Goal: Task Accomplishment & Management: Complete application form

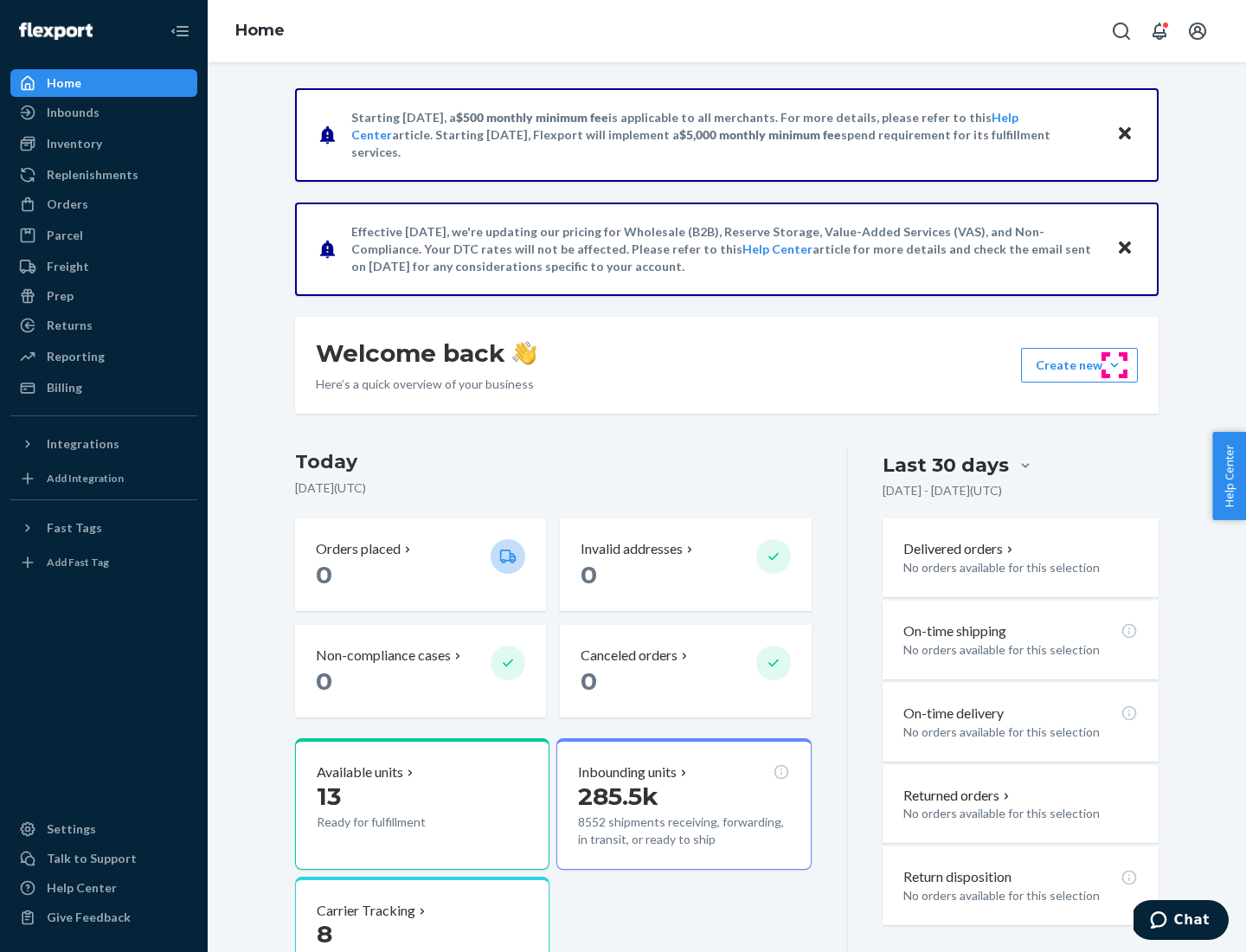
click at [1115, 365] on button "Create new Create new inbound Create new order Create new product" at bounding box center [1080, 365] width 117 height 35
click at [104, 112] on div "Inbounds" at bounding box center [104, 112] width 183 height 24
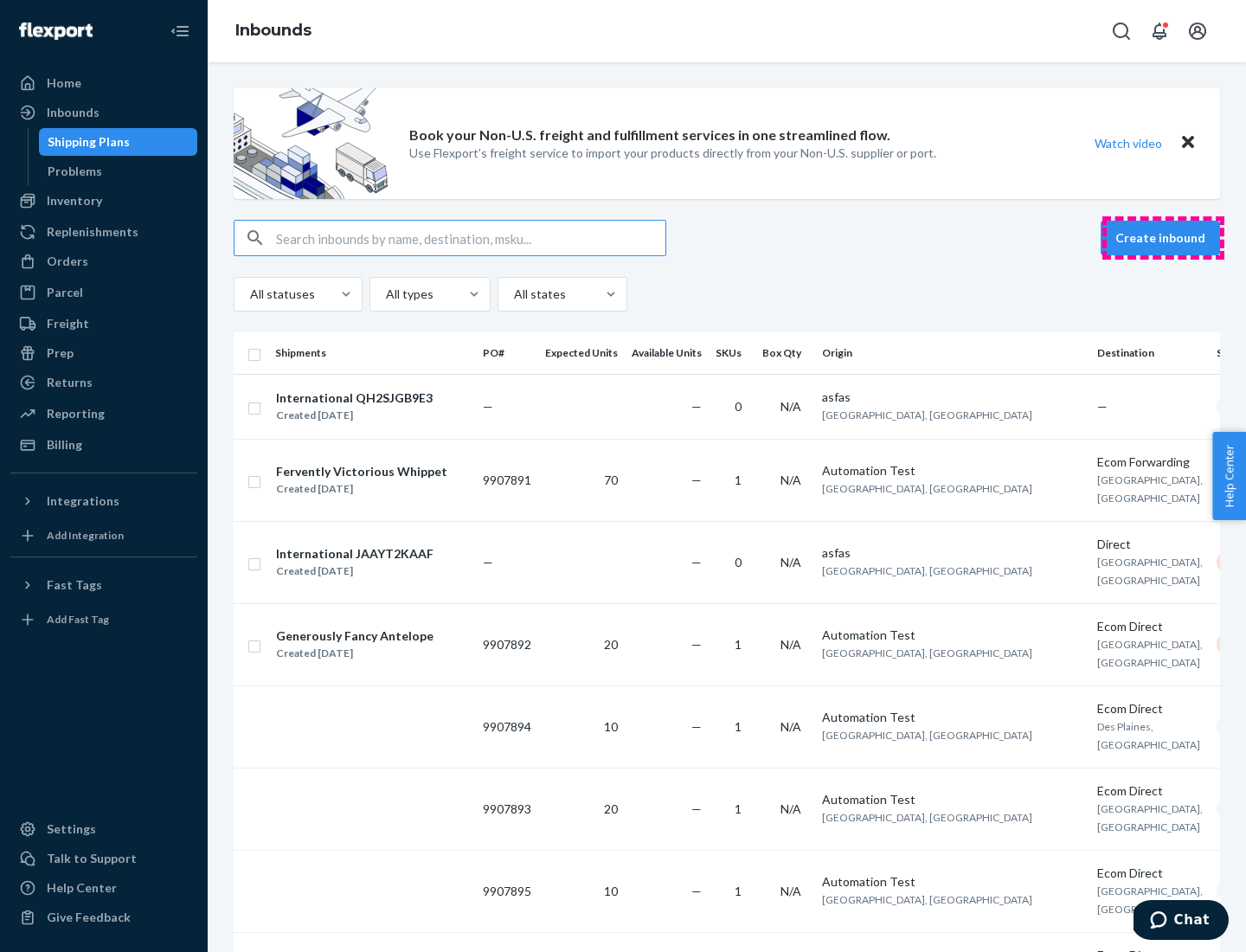
click at [1164, 238] on button "Create inbound" at bounding box center [1161, 238] width 120 height 35
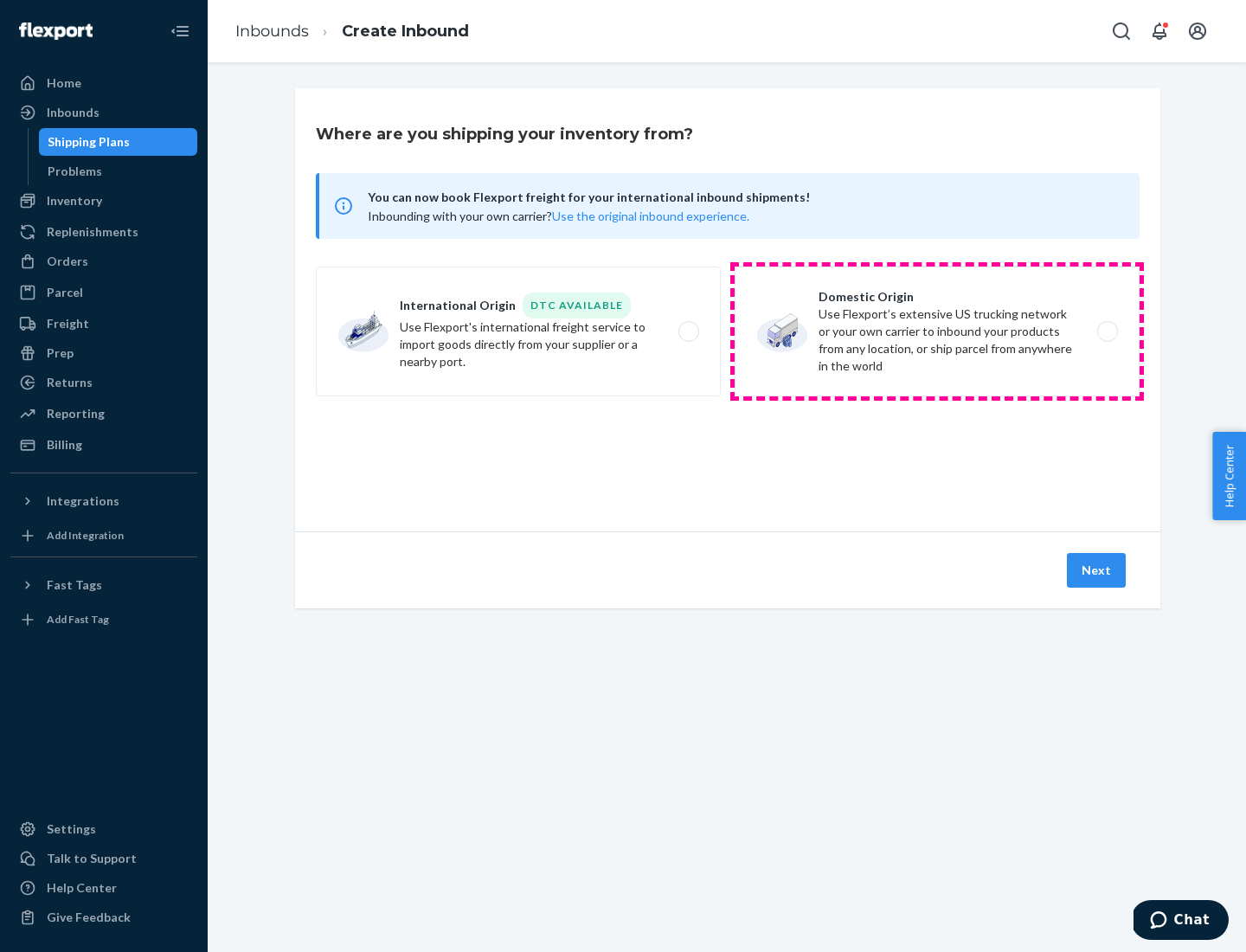
click at [937, 332] on label "Domestic Origin Use Flexport’s extensive US trucking network or your own carrie…" at bounding box center [937, 331] width 405 height 129
click at [1107, 332] on input "Domestic Origin Use Flexport’s extensive US trucking network or your own carrie…" at bounding box center [1113, 332] width 12 height 12
radio input "true"
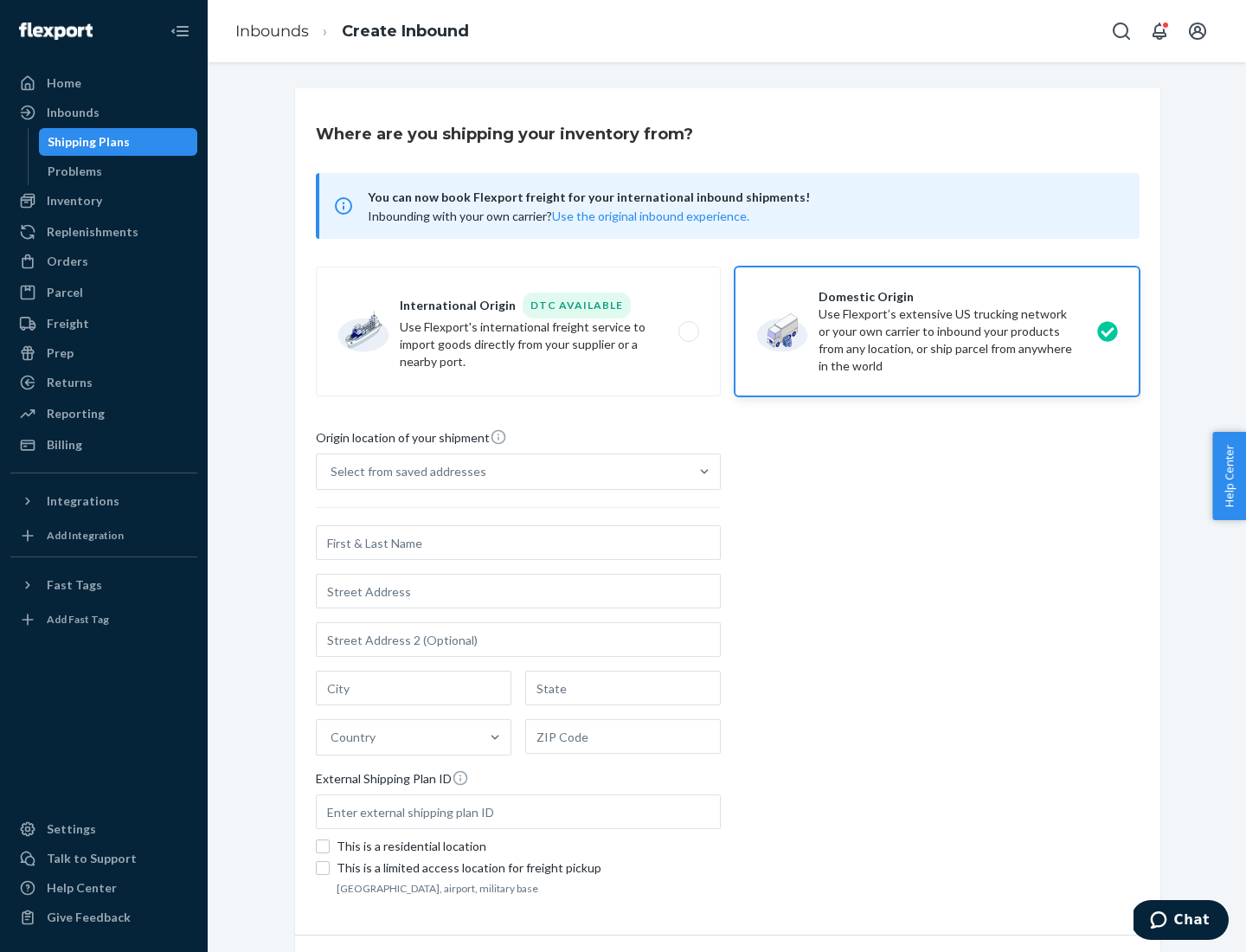
click at [404, 472] on div "Select from saved addresses" at bounding box center [408, 472] width 156 height 17
click at [333, 472] on input "Select from saved addresses" at bounding box center [332, 472] width 2 height 17
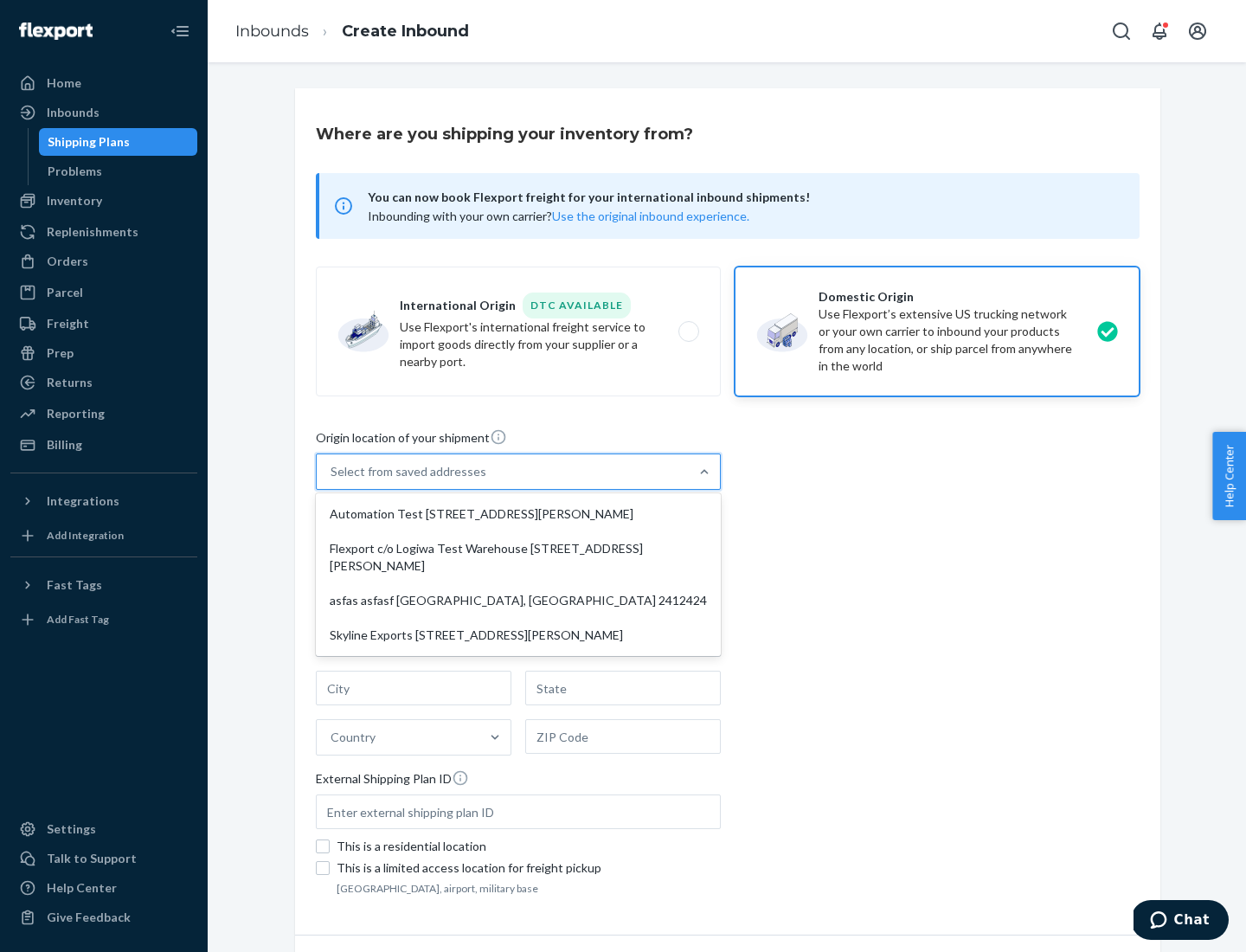
scroll to position [7, 0]
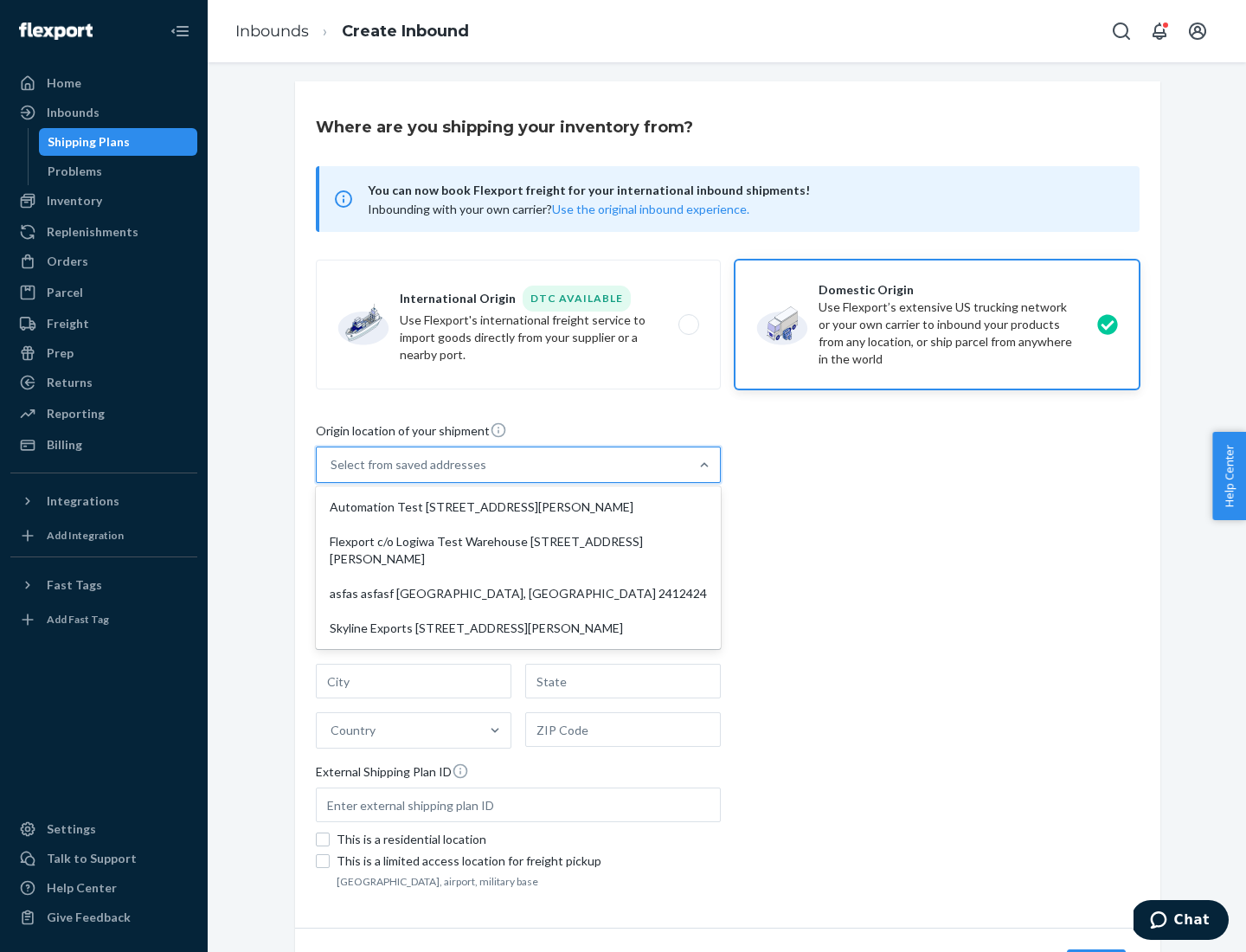
click at [519, 507] on div "Automation Test [STREET_ADDRESS][PERSON_NAME]" at bounding box center [518, 507] width 398 height 35
click at [333, 474] on input "option Automation Test [STREET_ADDRESS][PERSON_NAME] focused, 1 of 4. 4 results…" at bounding box center [332, 465] width 2 height 17
type input "Automation Test"
type input "9th Floor"
type input "[GEOGRAPHIC_DATA]"
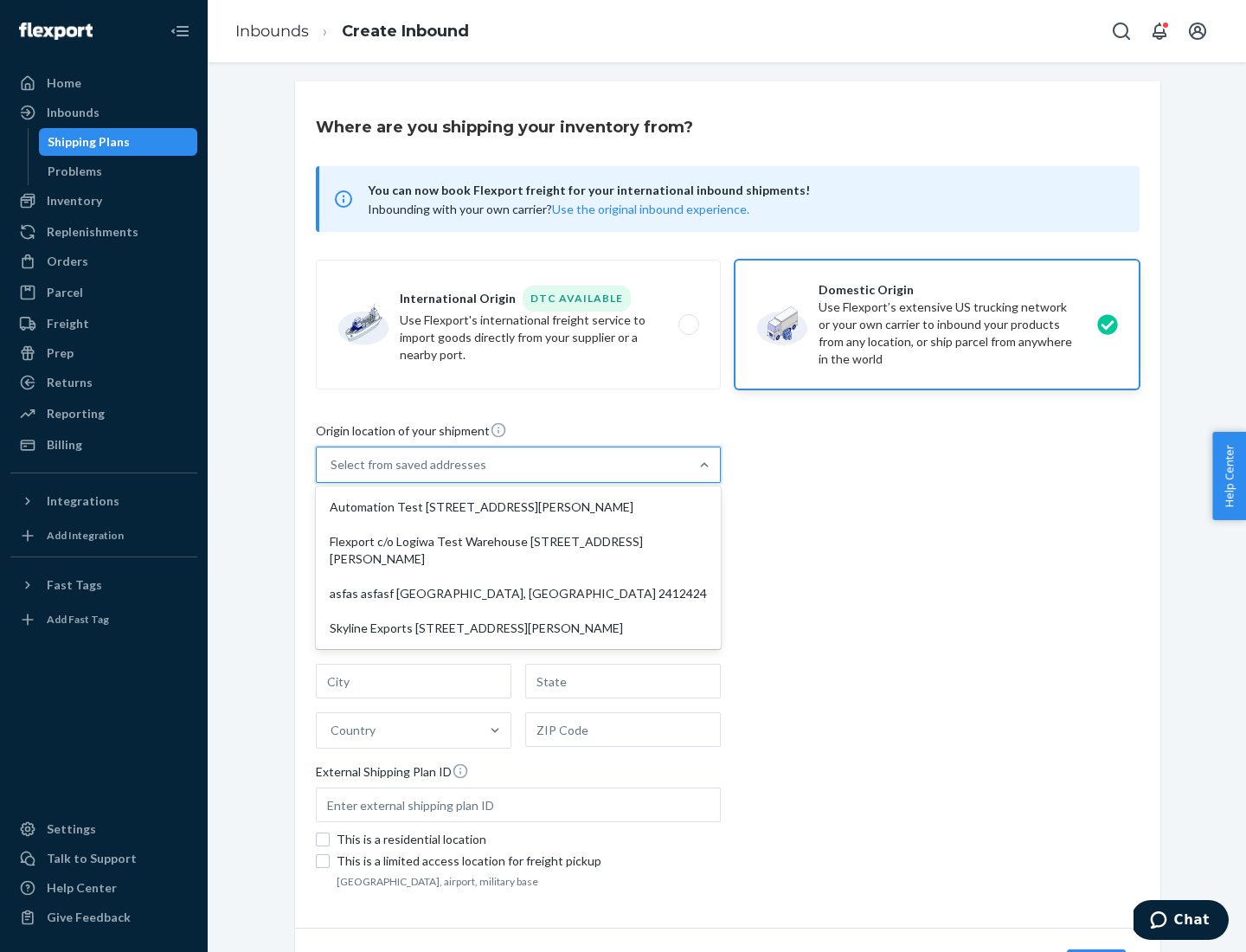
type input "CA"
type input "94104"
type input "[STREET_ADDRESS][PERSON_NAME]"
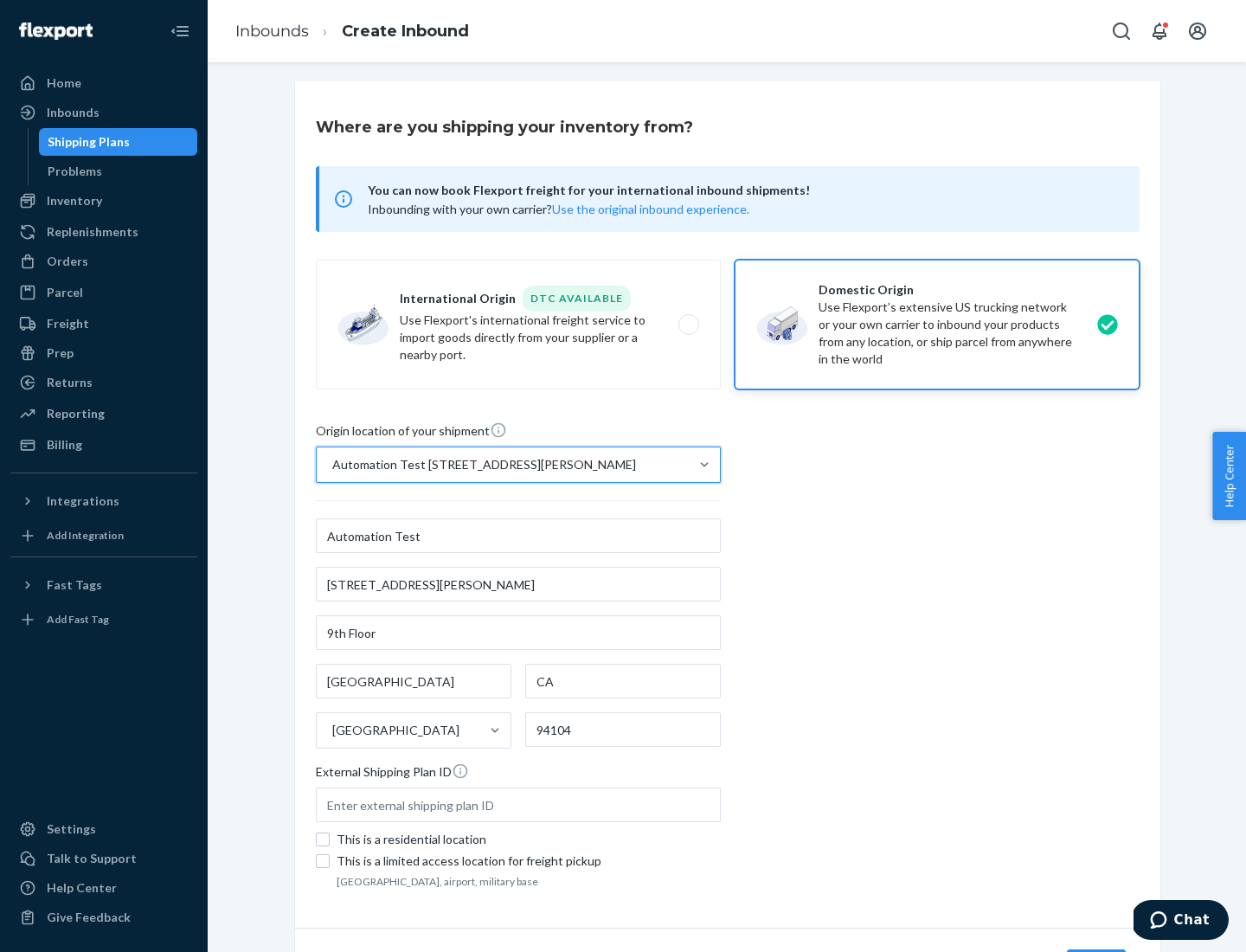
scroll to position [102, 0]
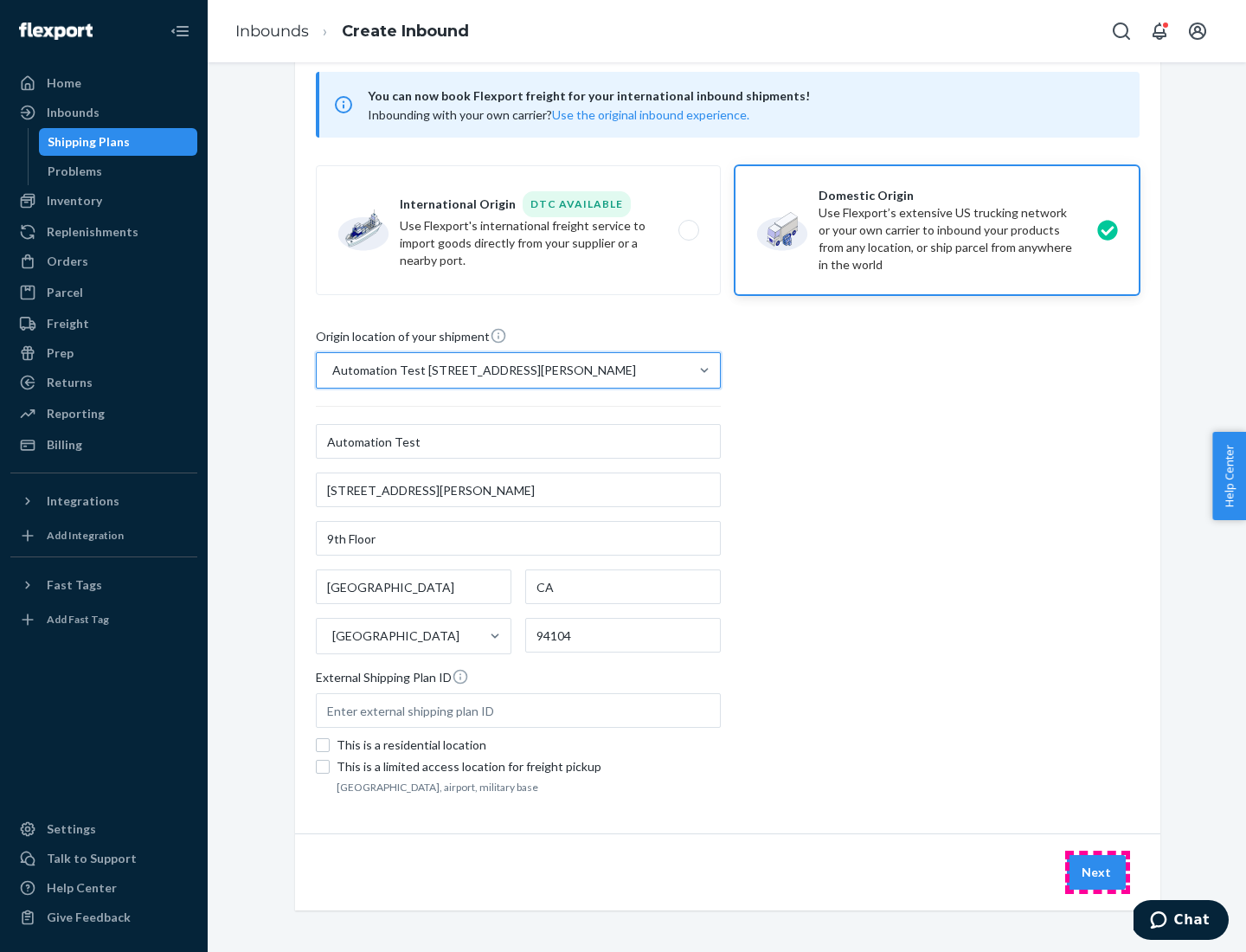
click at [1097, 872] on button "Next" at bounding box center [1096, 872] width 58 height 35
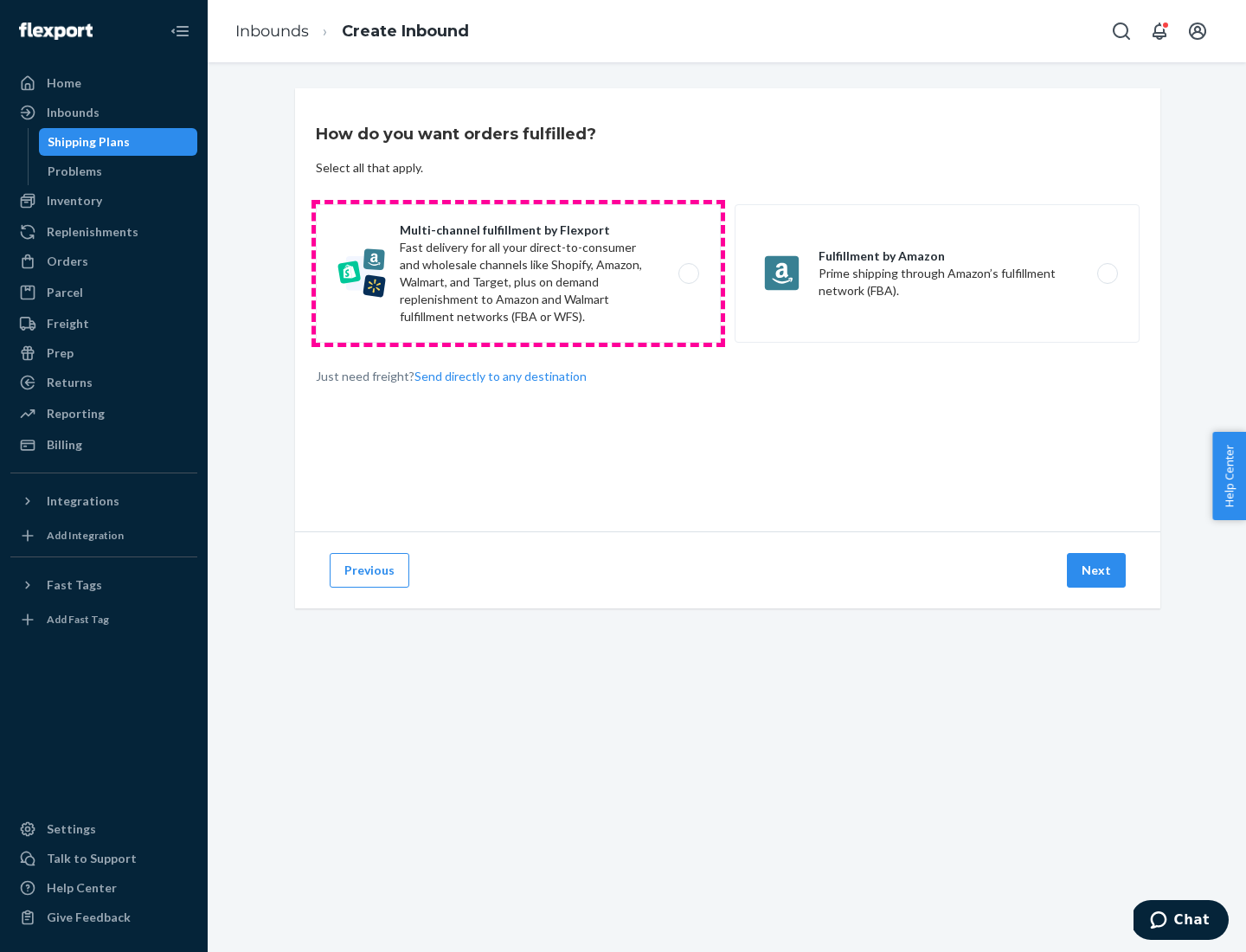
click at [519, 273] on label "Multi-channel fulfillment by Flexport Fast delivery for all your direct-to-cons…" at bounding box center [519, 273] width 405 height 138
click at [688, 273] on input "Multi-channel fulfillment by Flexport Fast delivery for all your direct-to-cons…" at bounding box center [694, 274] width 12 height 12
radio input "true"
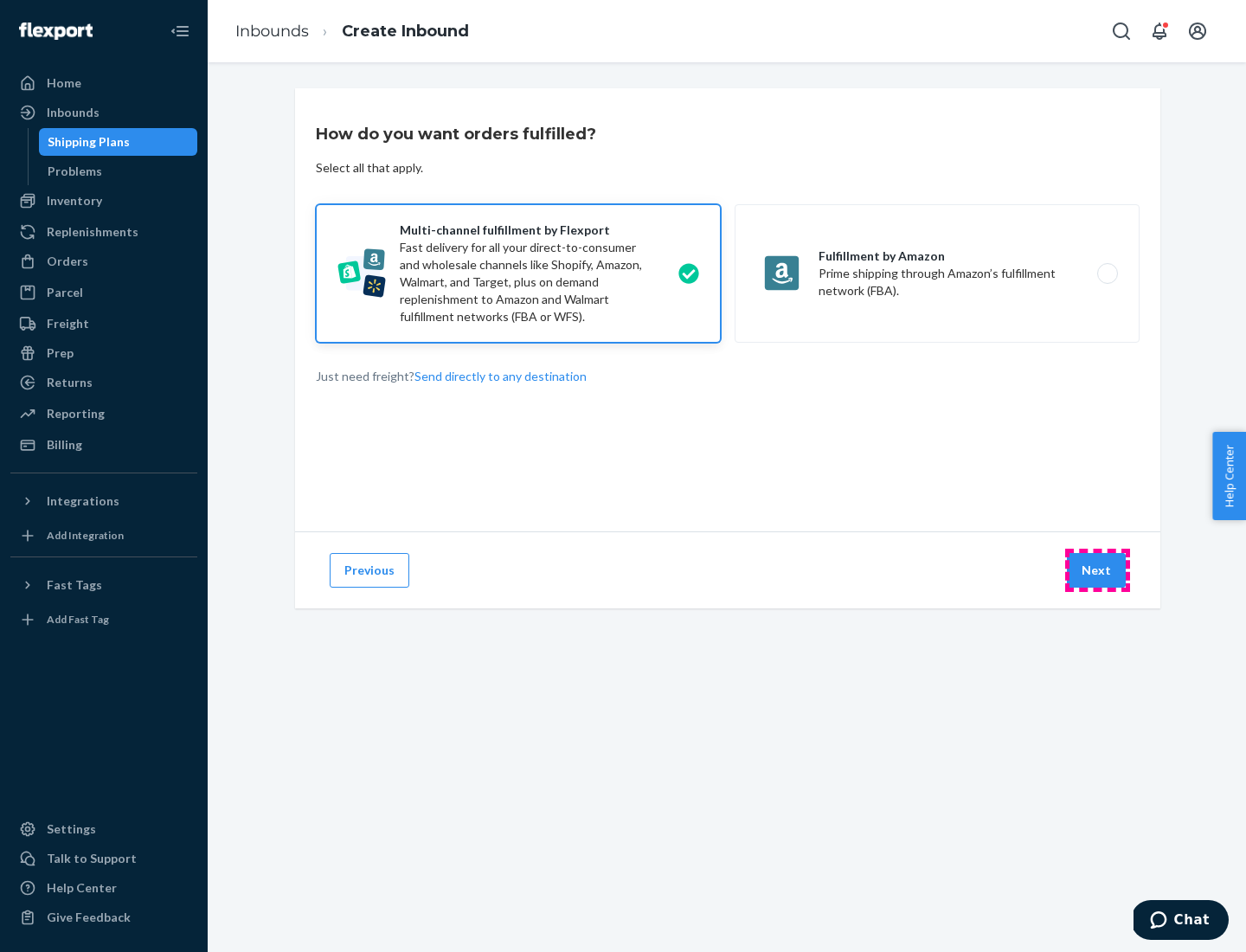
click at [1097, 570] on button "Next" at bounding box center [1096, 570] width 58 height 35
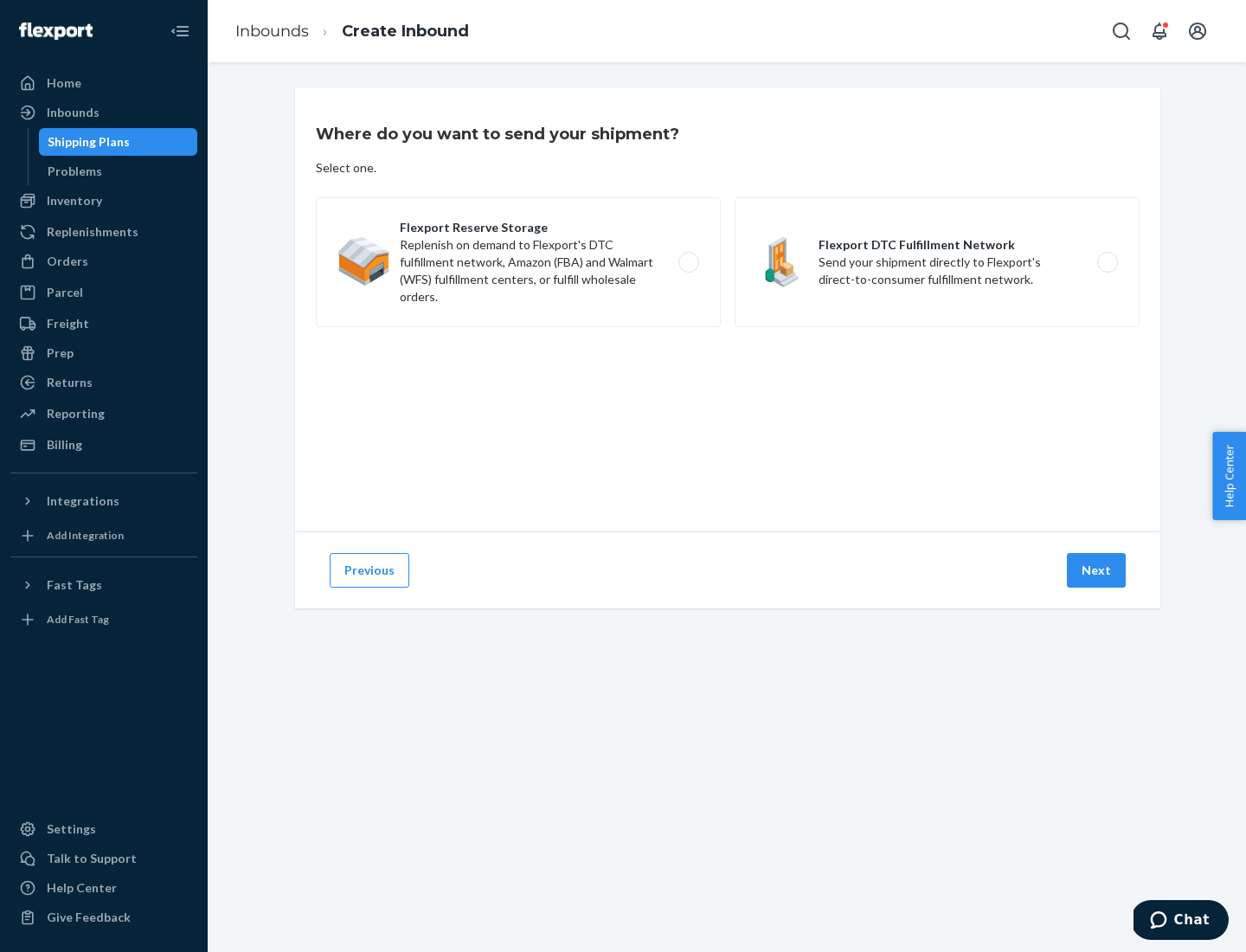
click at [937, 263] on label "Flexport DTC Fulfillment Network Send your shipment directly to Flexport's dire…" at bounding box center [937, 262] width 405 height 129
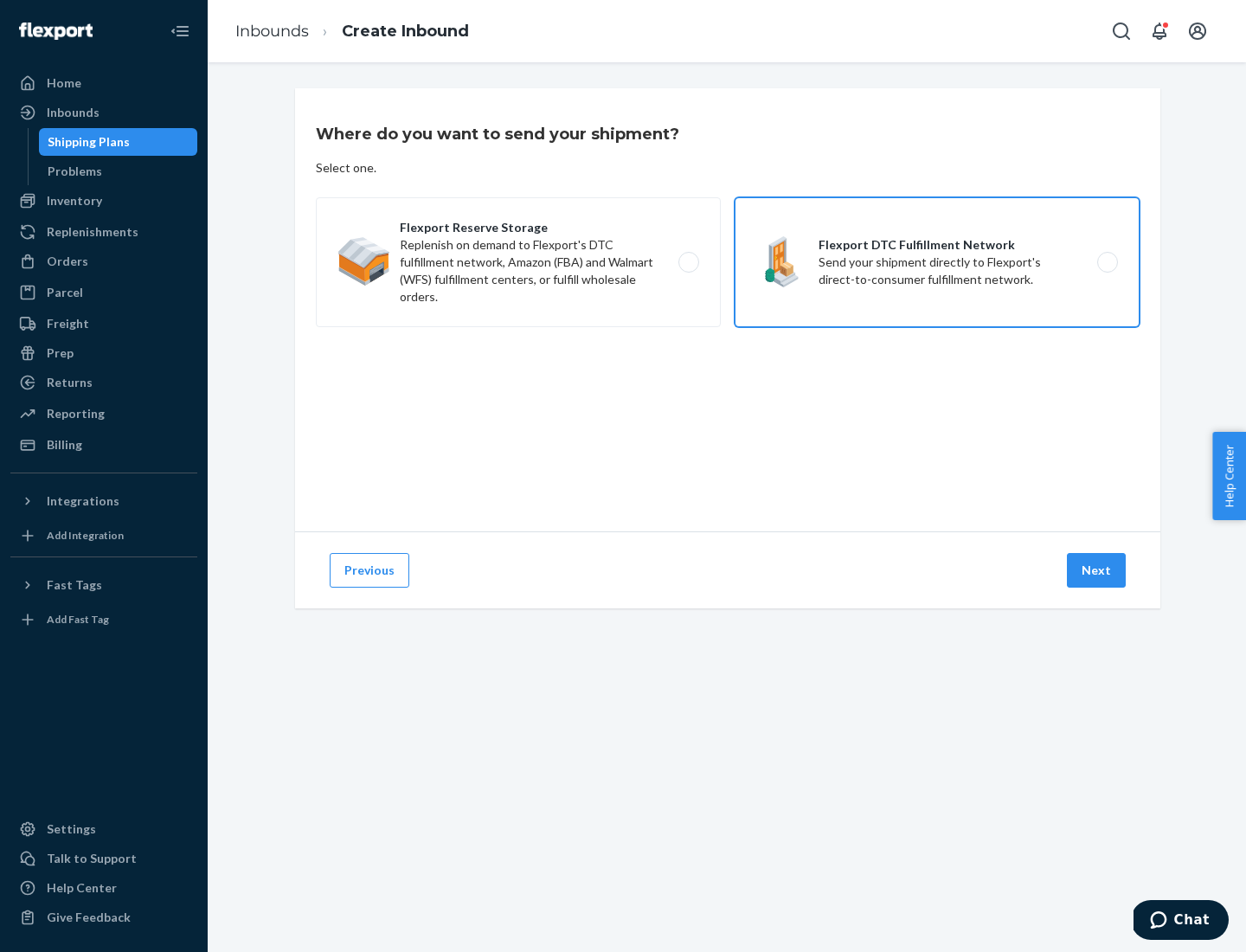
click at [1107, 263] on input "Flexport DTC Fulfillment Network Send your shipment directly to Flexport's dire…" at bounding box center [1113, 263] width 12 height 12
radio input "true"
click at [1097, 570] on button "Next" at bounding box center [1096, 570] width 58 height 35
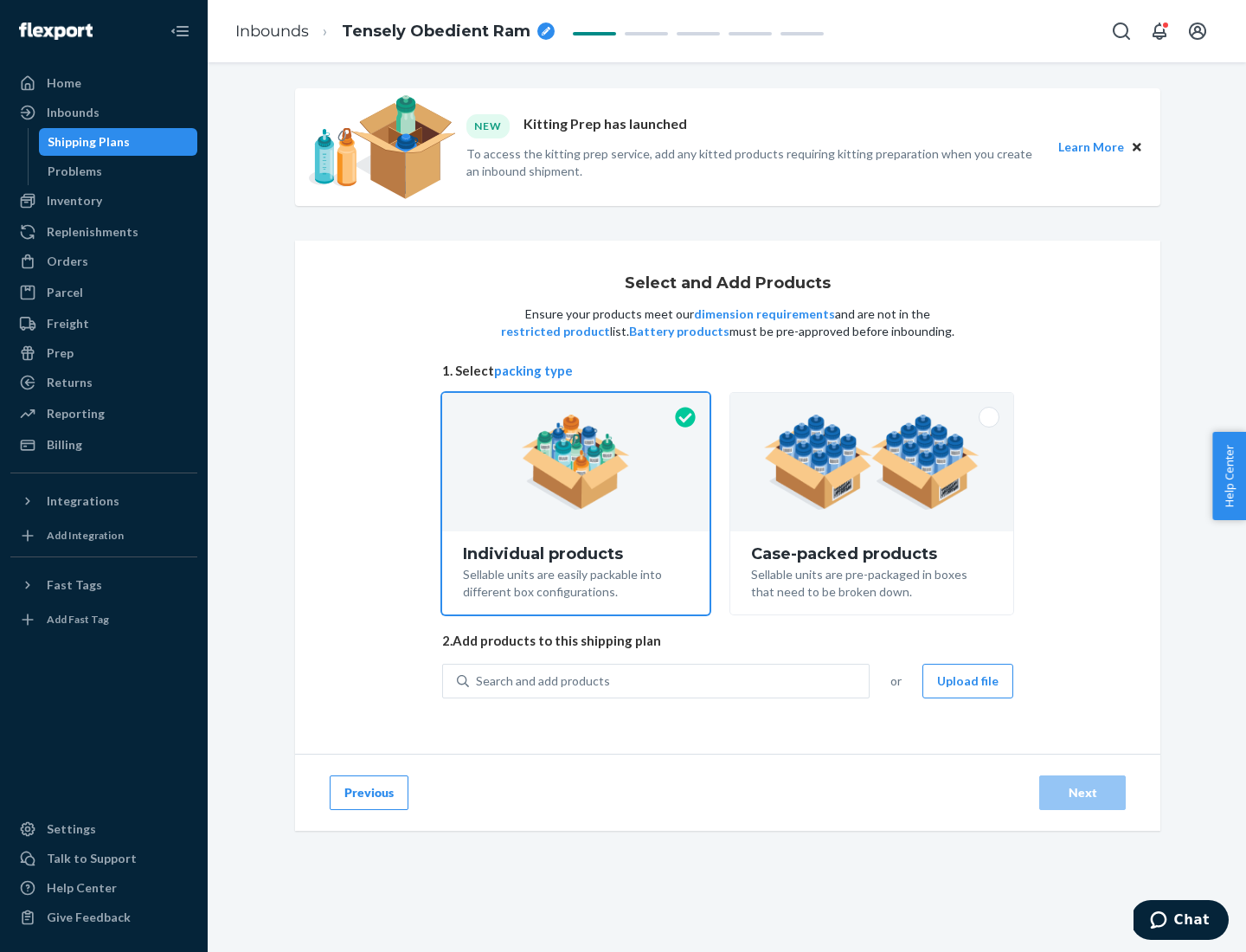
click at [872, 462] on img at bounding box center [871, 462] width 216 height 95
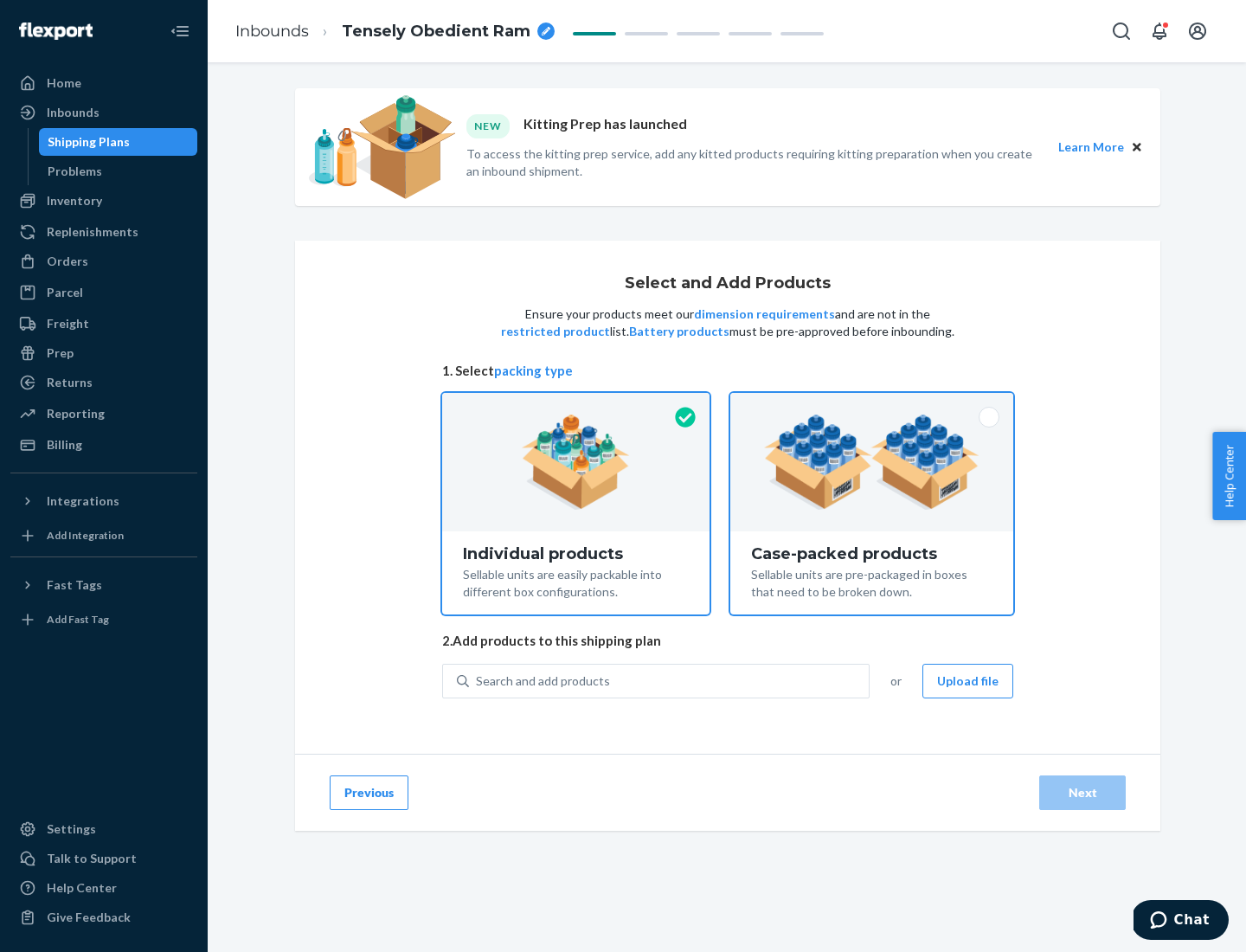
click at [872, 405] on input "Case-packed products Sellable units are pre-packaged in boxes that need to be b…" at bounding box center [872, 399] width 12 height 12
radio input "true"
radio input "false"
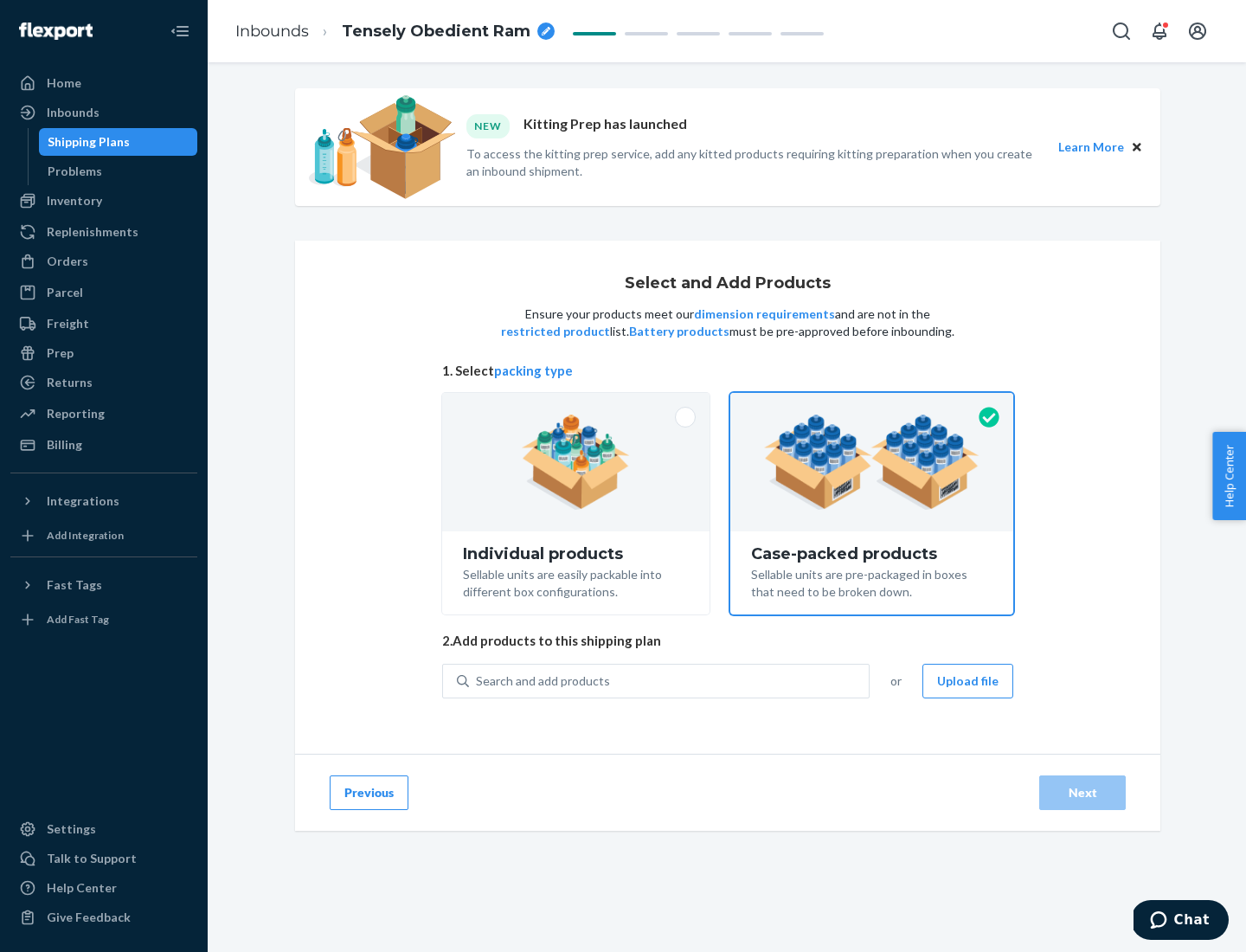
click at [670, 681] on div "Search and add products" at bounding box center [668, 681] width 400 height 32
click at [478, 681] on input "Search and add products" at bounding box center [477, 682] width 2 height 17
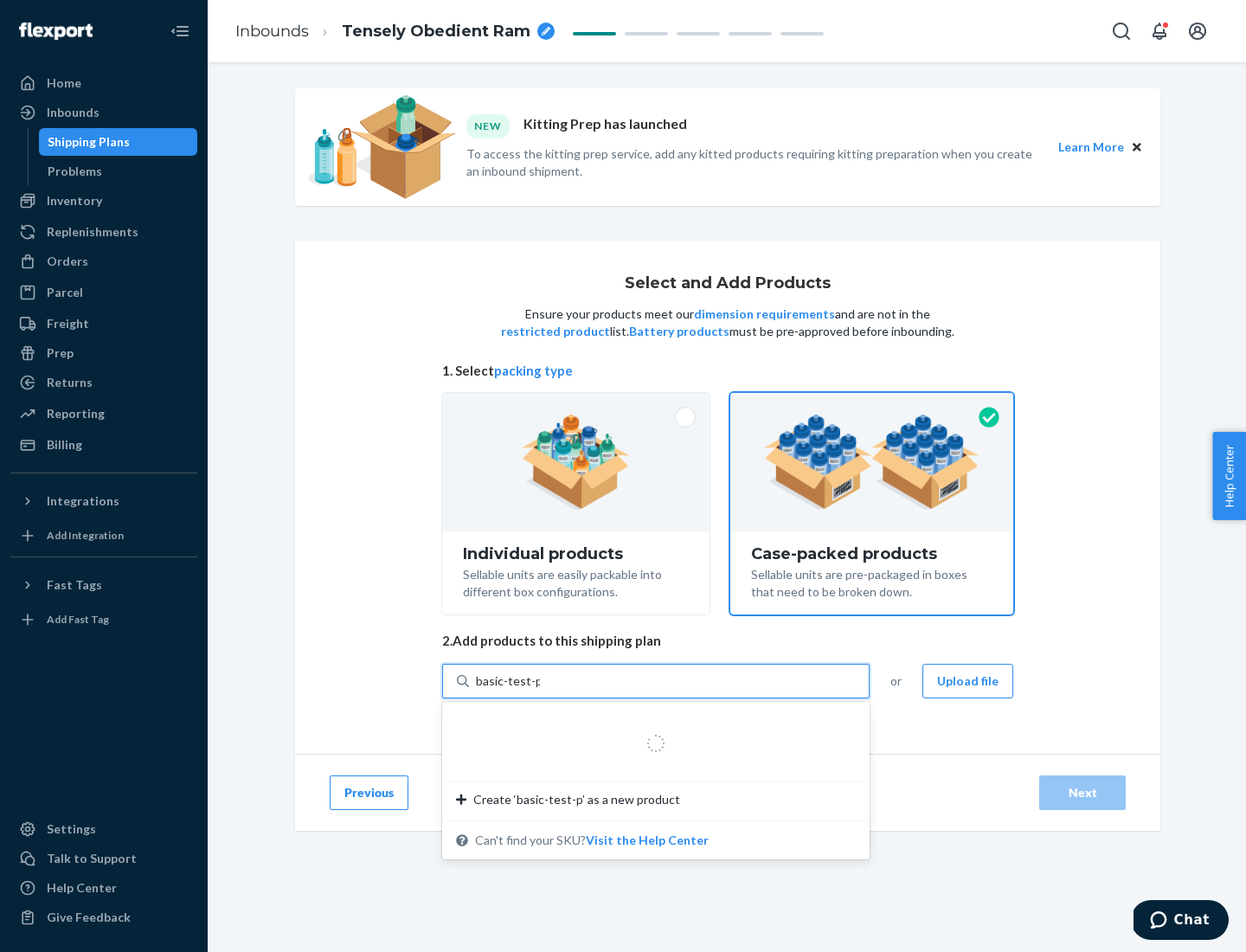
type input "basic-test-product-1"
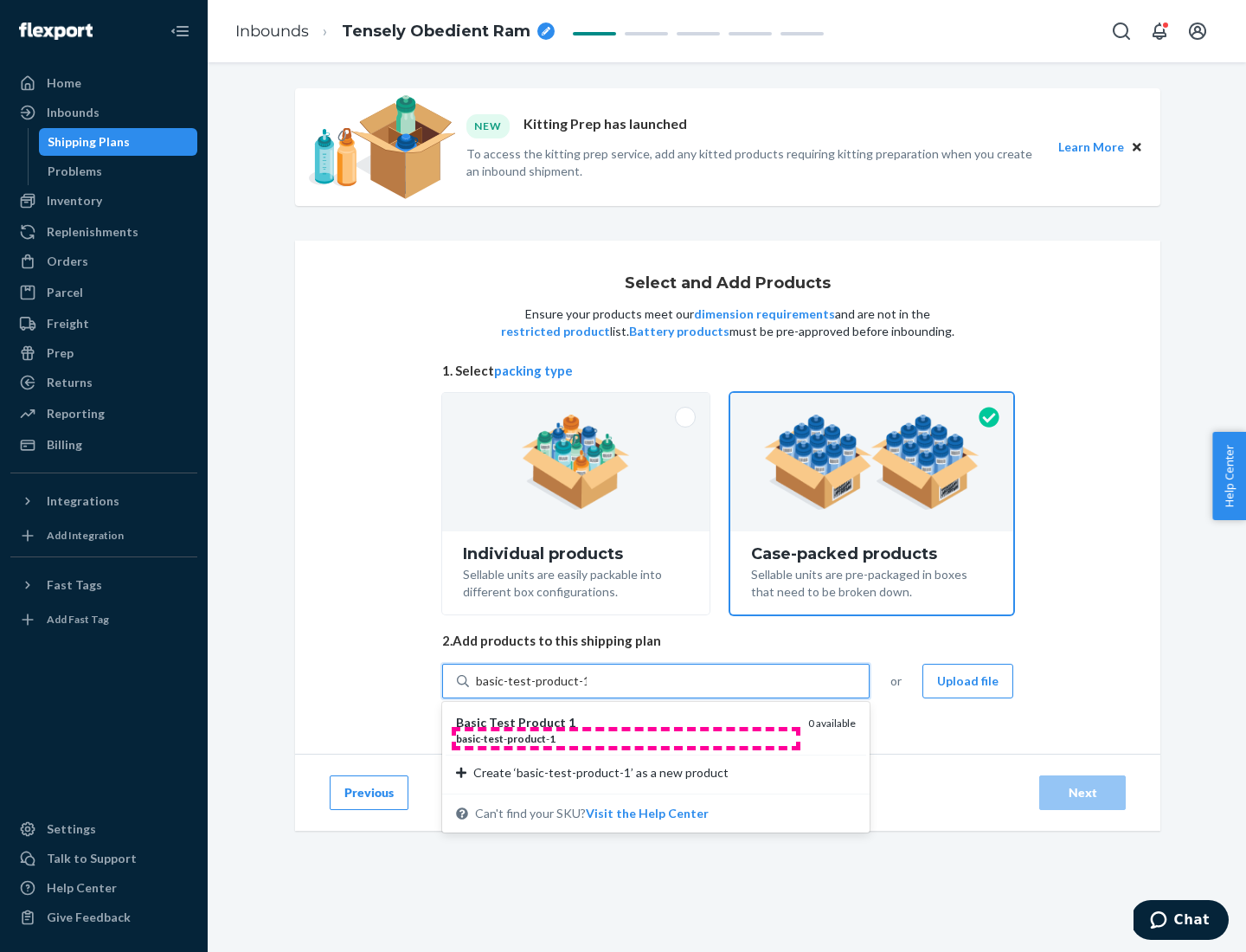
click at [626, 738] on div "basic - test - product - 1" at bounding box center [625, 738] width 338 height 14
click at [587, 690] on input "basic-test-product-1" at bounding box center [532, 682] width 111 height 17
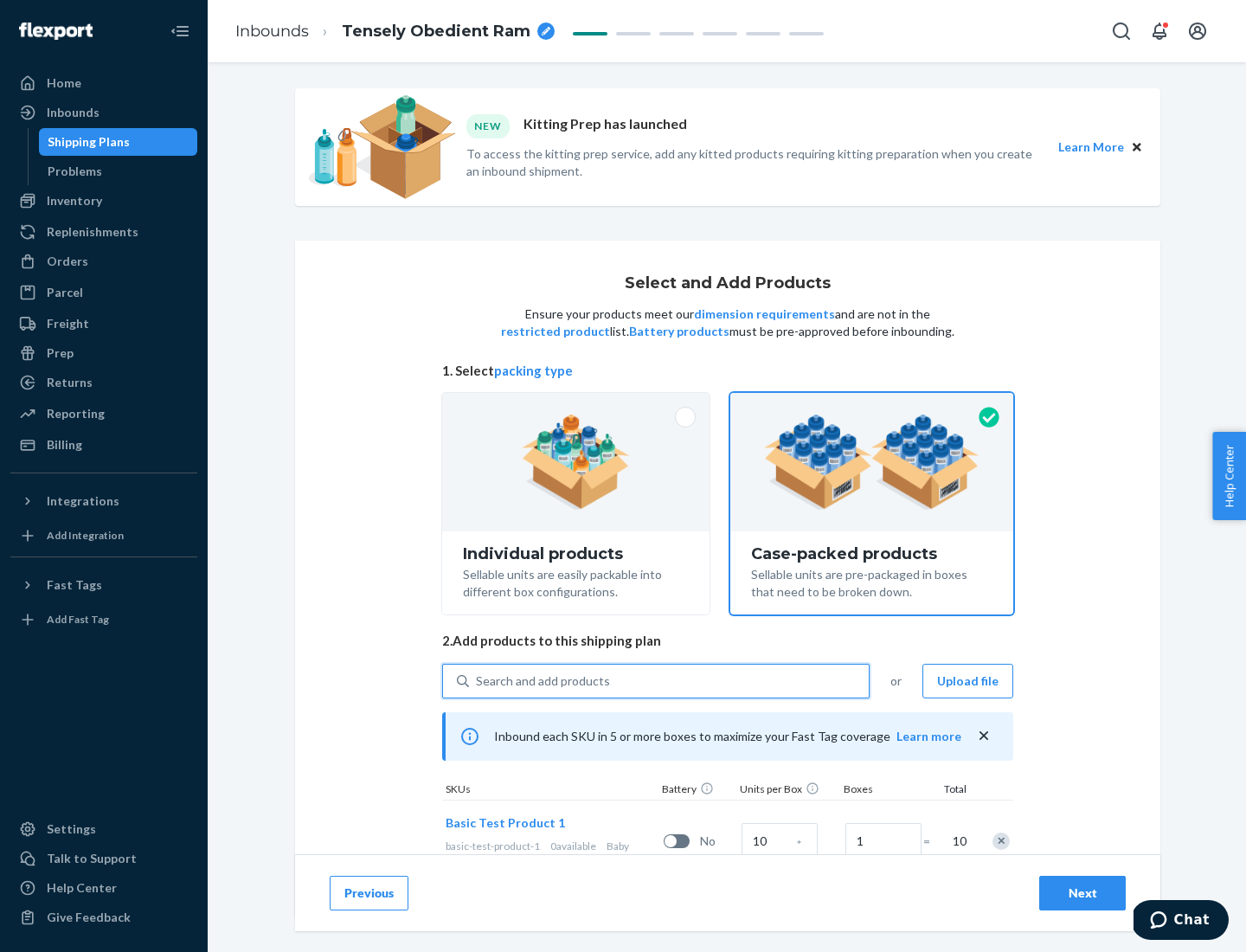
scroll to position [62, 0]
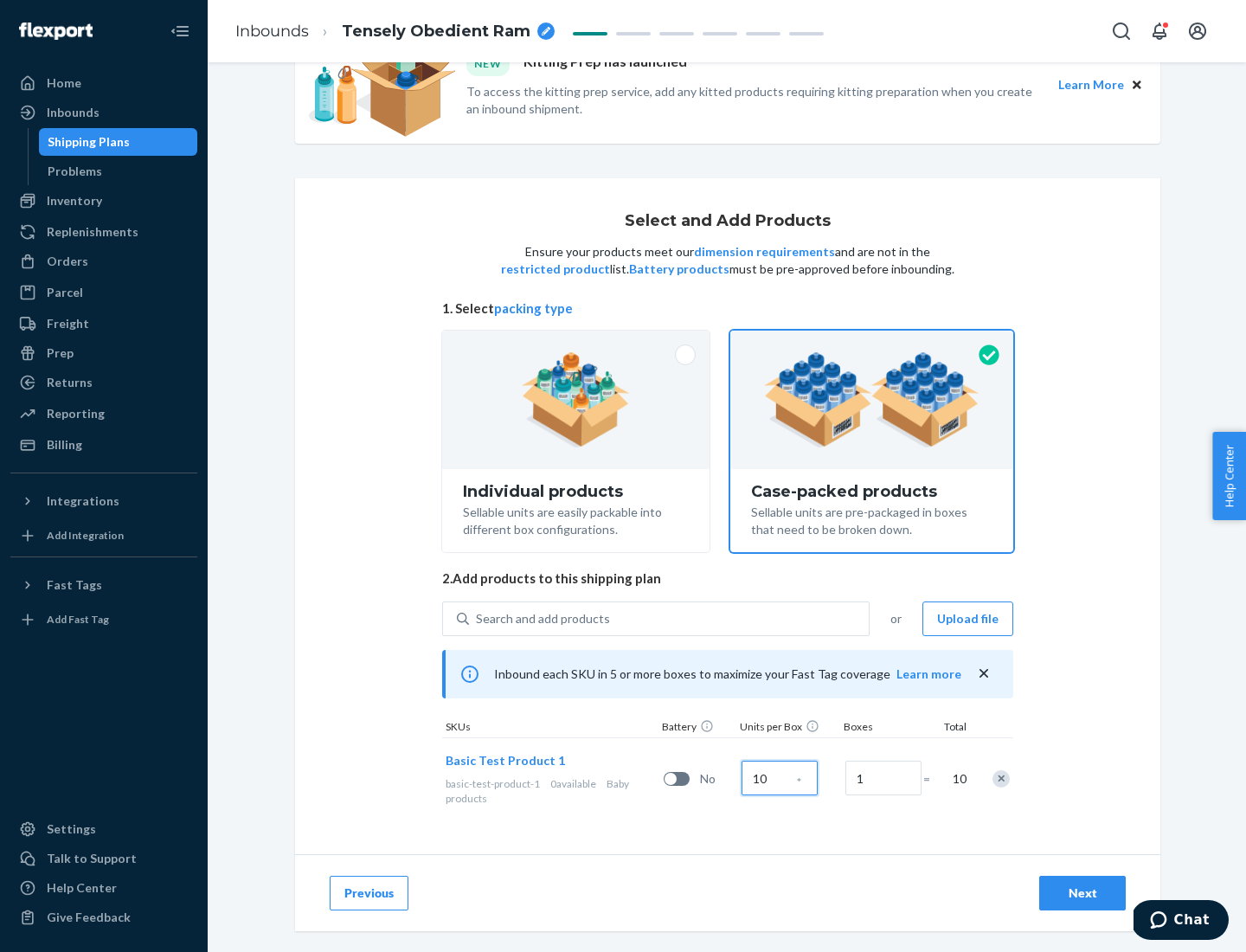
type input "10"
type input "7"
click at [1083, 894] on div "Next" at bounding box center [1083, 894] width 58 height 17
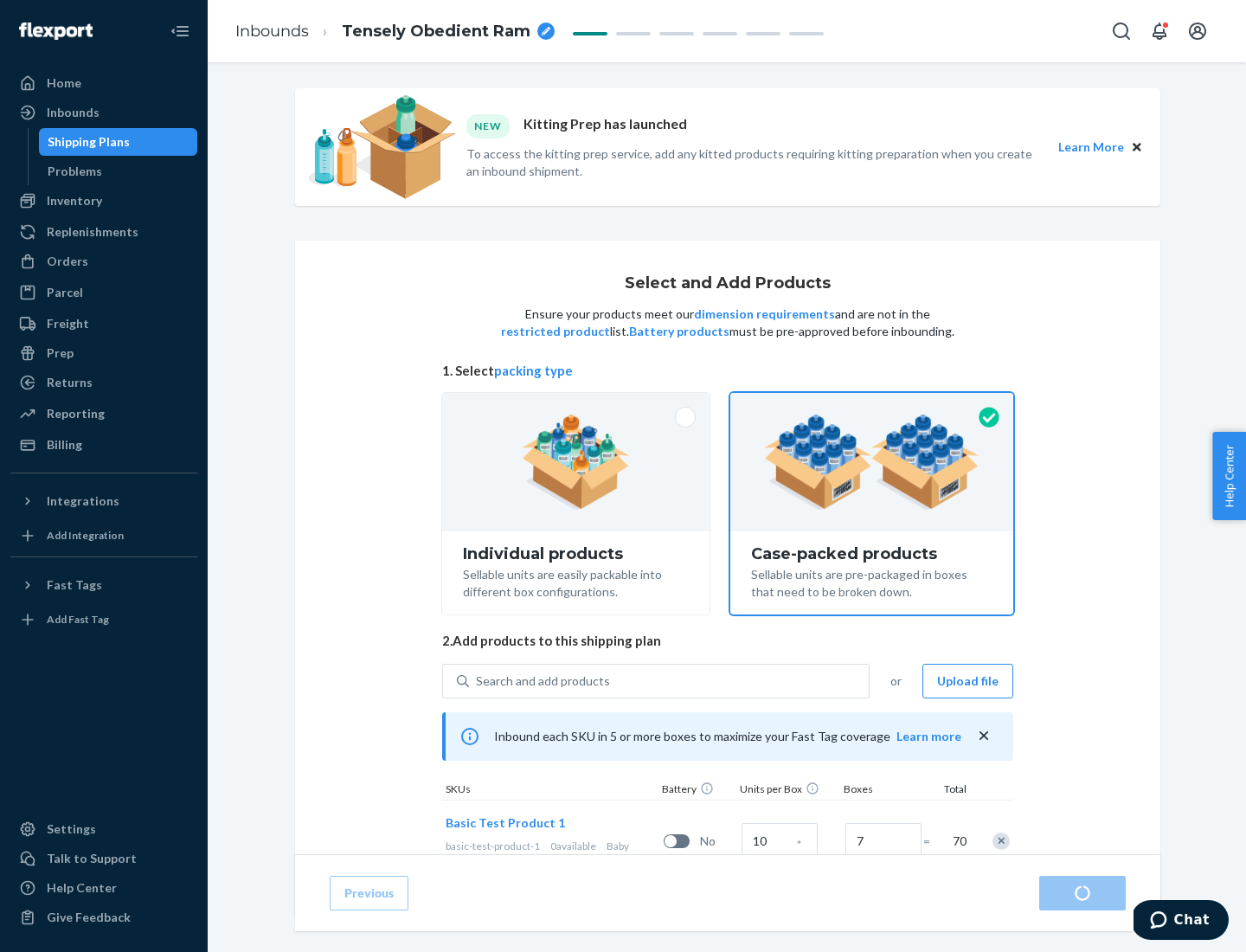
radio input "true"
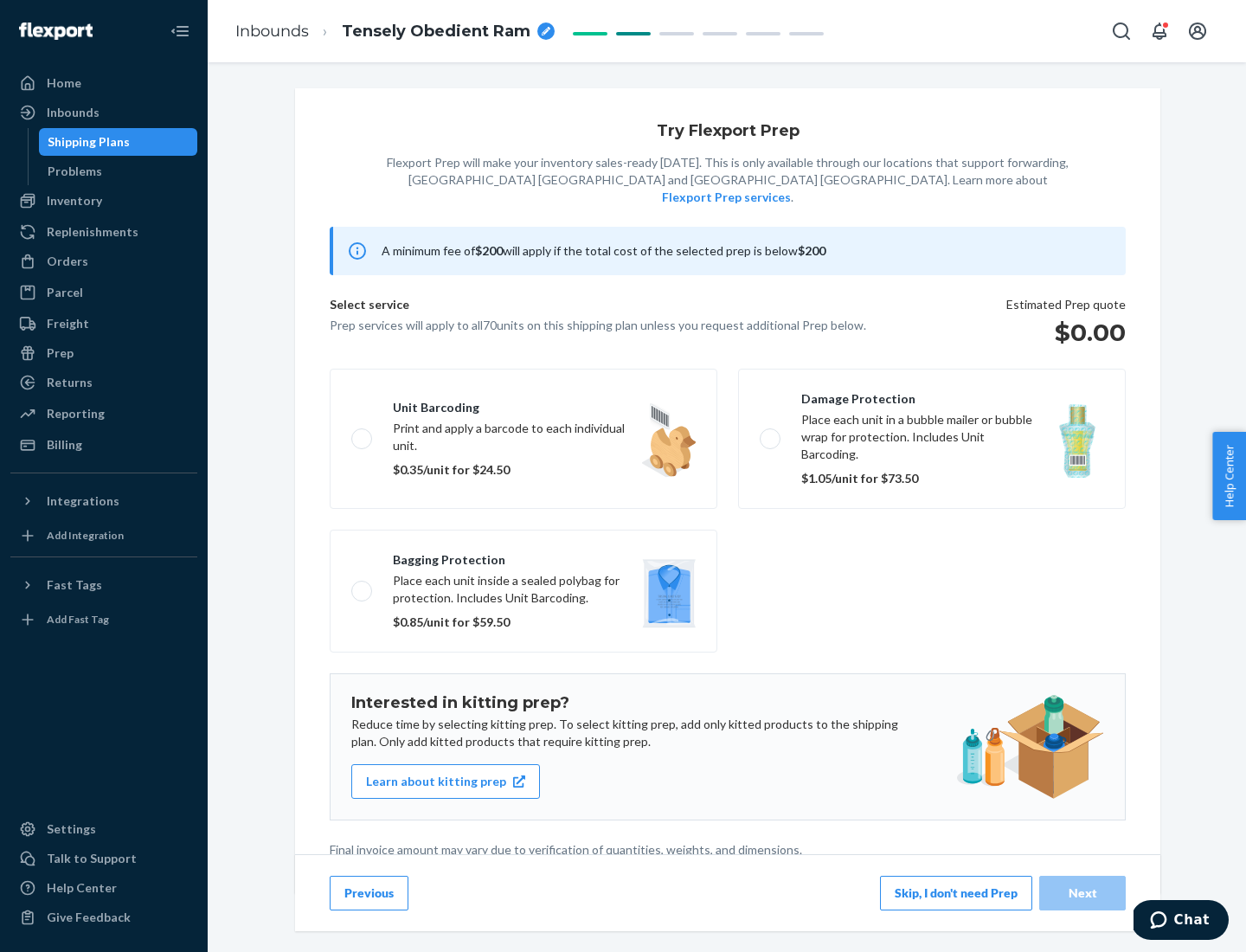
scroll to position [5, 0]
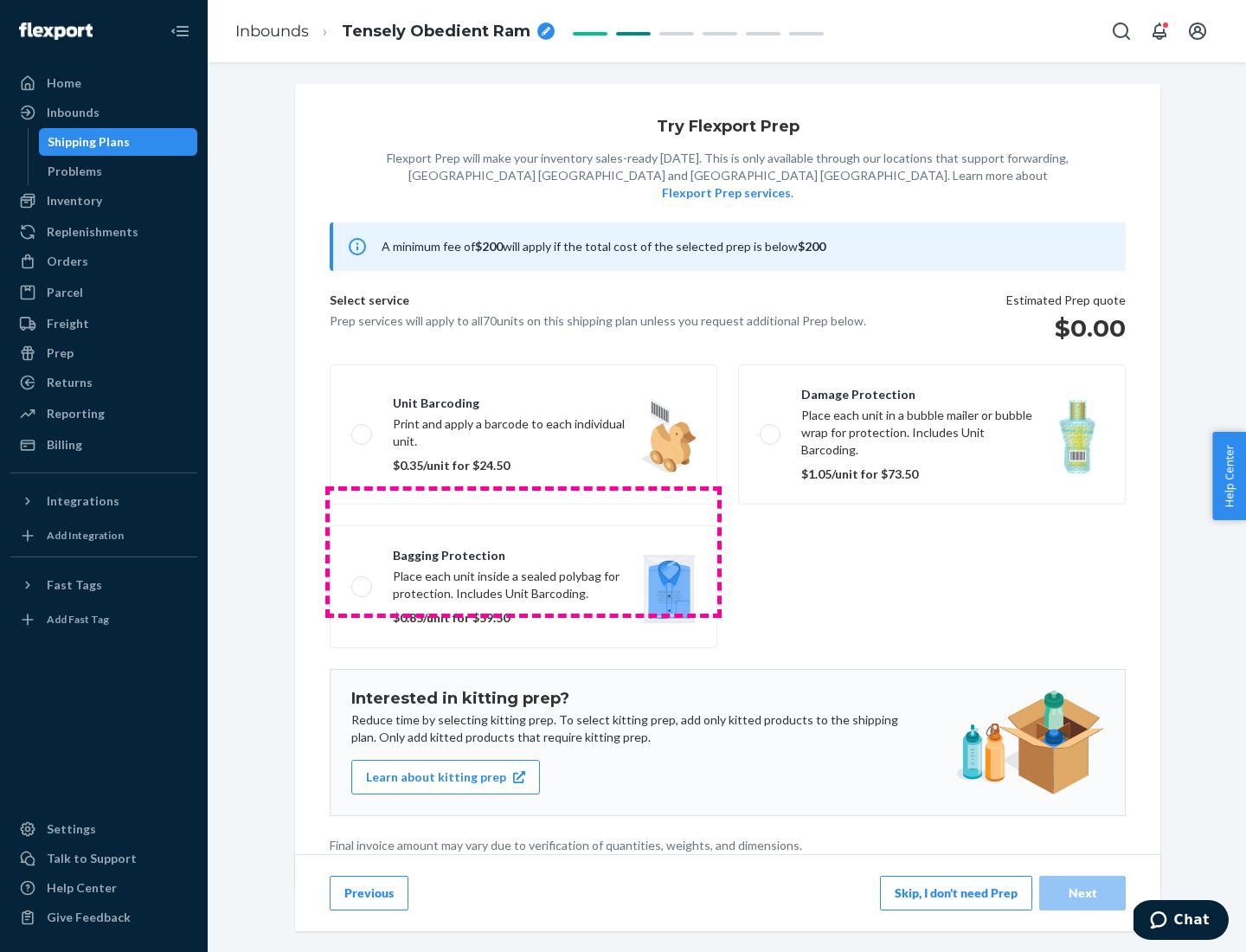
click at [523, 551] on label "Bagging protection Place each unit inside a sealed polybag for protection. Incl…" at bounding box center [523, 587] width 388 height 123
click at [362, 581] on input "Bagging protection Place each unit inside a sealed polybag for protection. Incl…" at bounding box center [358, 587] width 12 height 12
checkbox input "true"
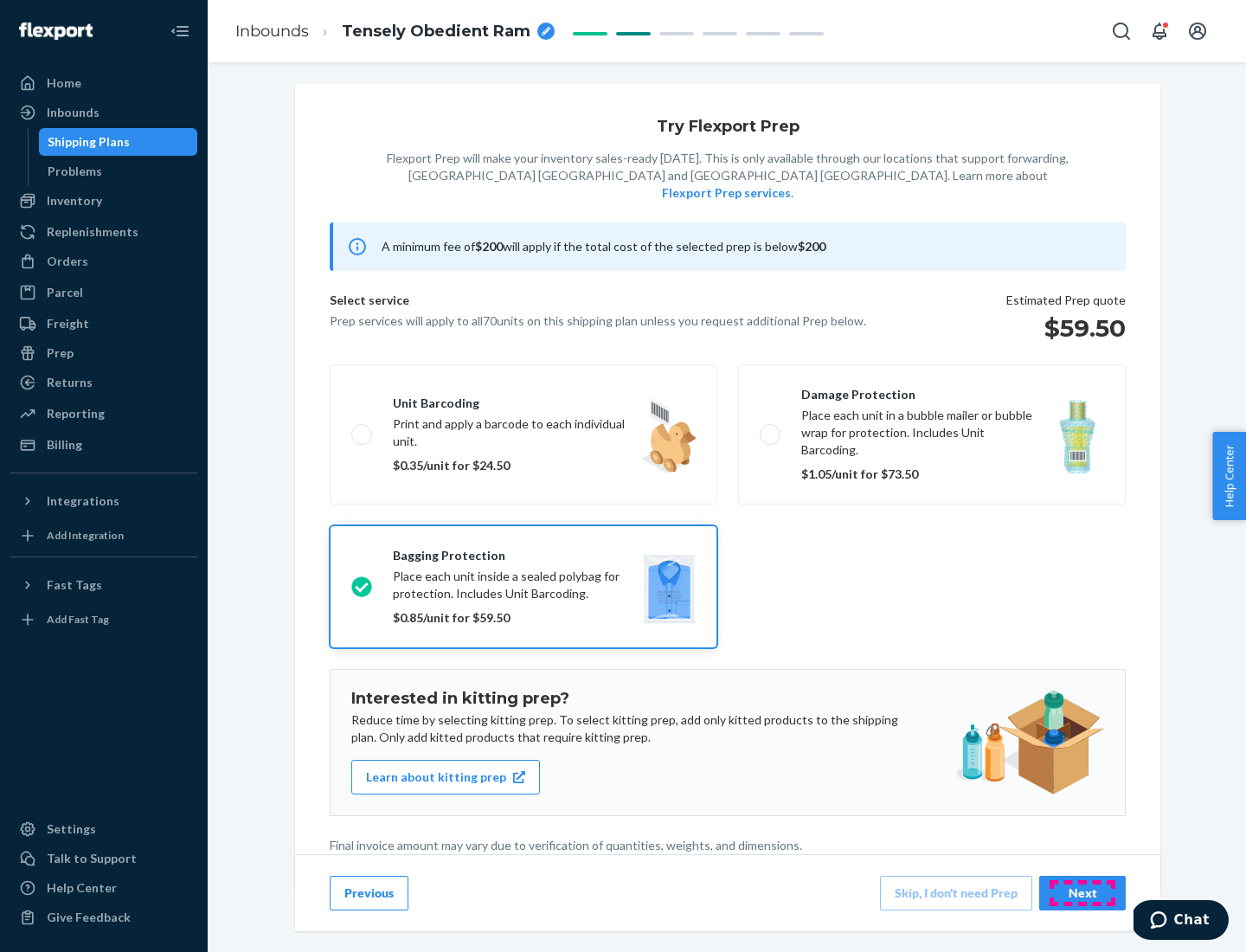
click at [1083, 893] on div "Next" at bounding box center [1083, 894] width 58 height 17
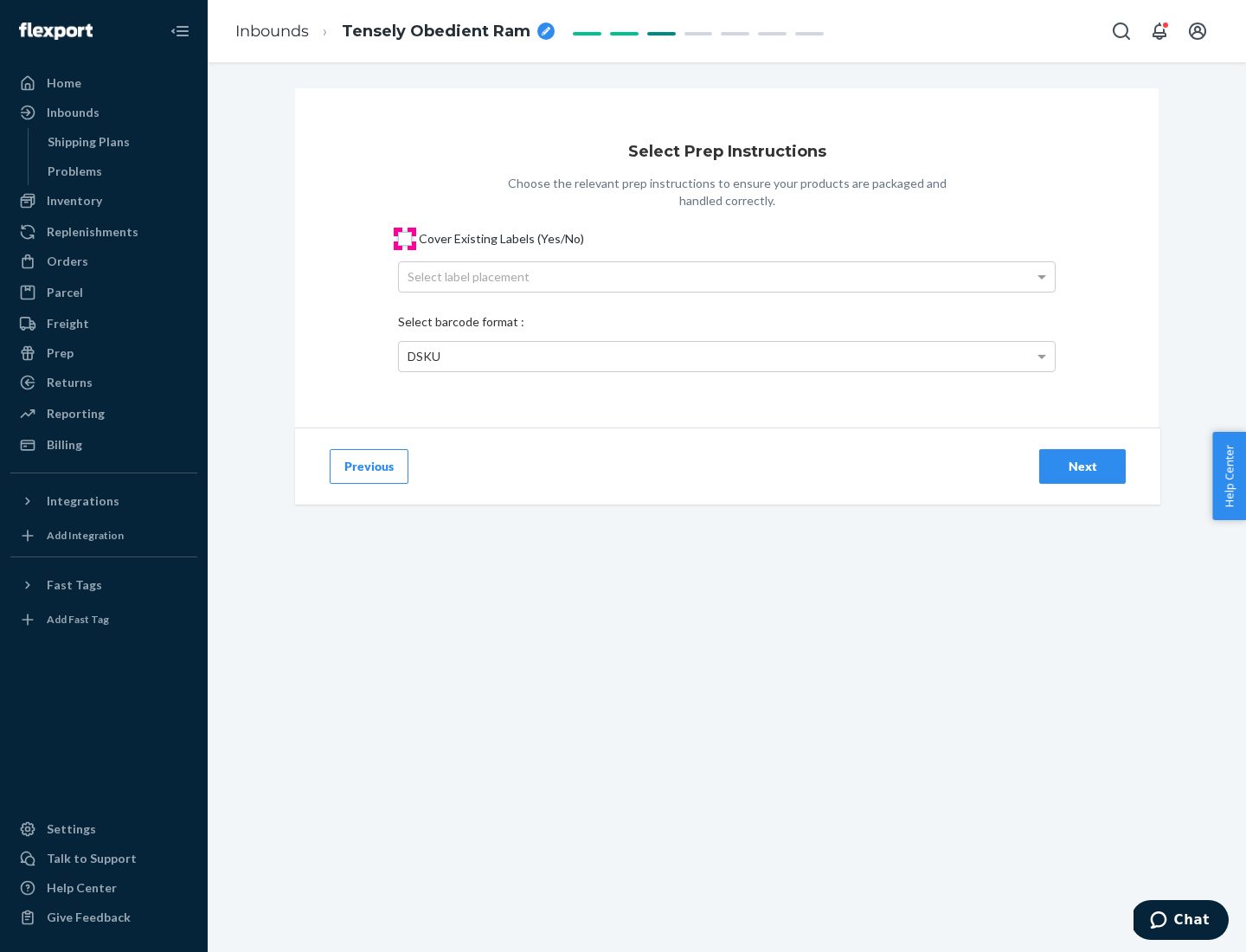
click at [405, 238] on input "Cover Existing Labels (Yes/No)" at bounding box center [404, 239] width 13 height 13
checkbox input "true"
click at [727, 276] on div "Select label placement" at bounding box center [727, 277] width 657 height 30
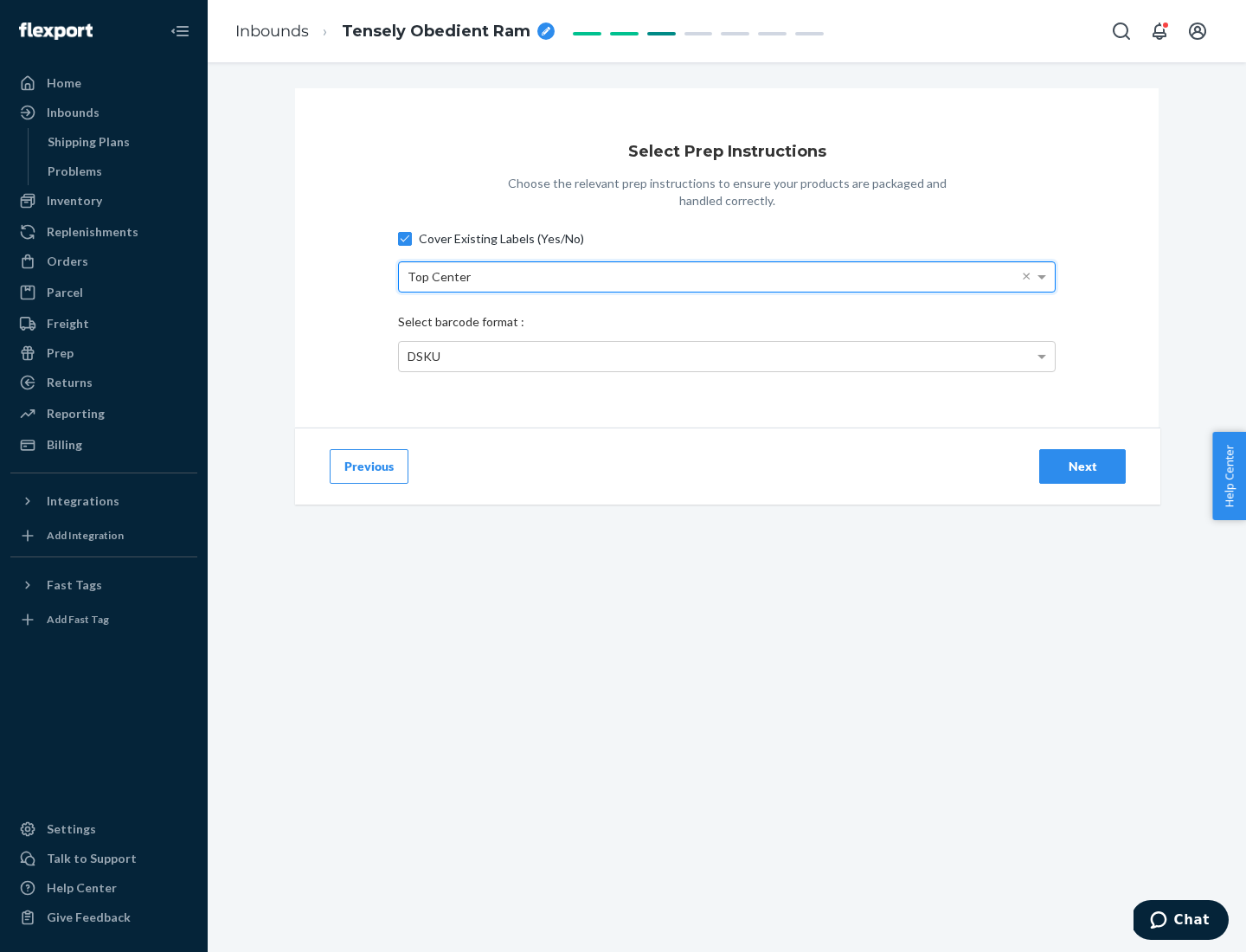
click at [727, 356] on div "DSKU" at bounding box center [727, 357] width 657 height 30
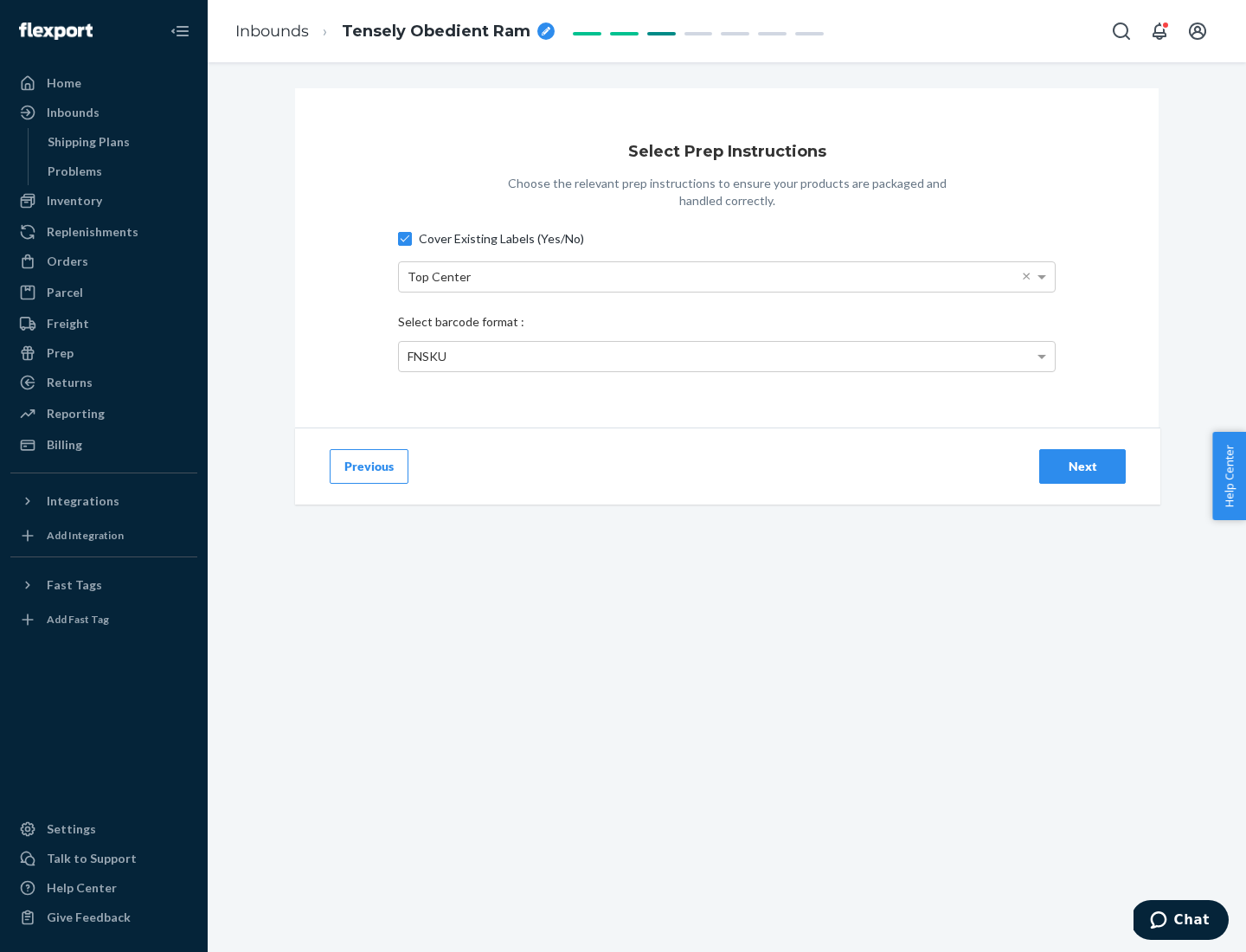
click at [1083, 466] on div "Next" at bounding box center [1083, 467] width 58 height 17
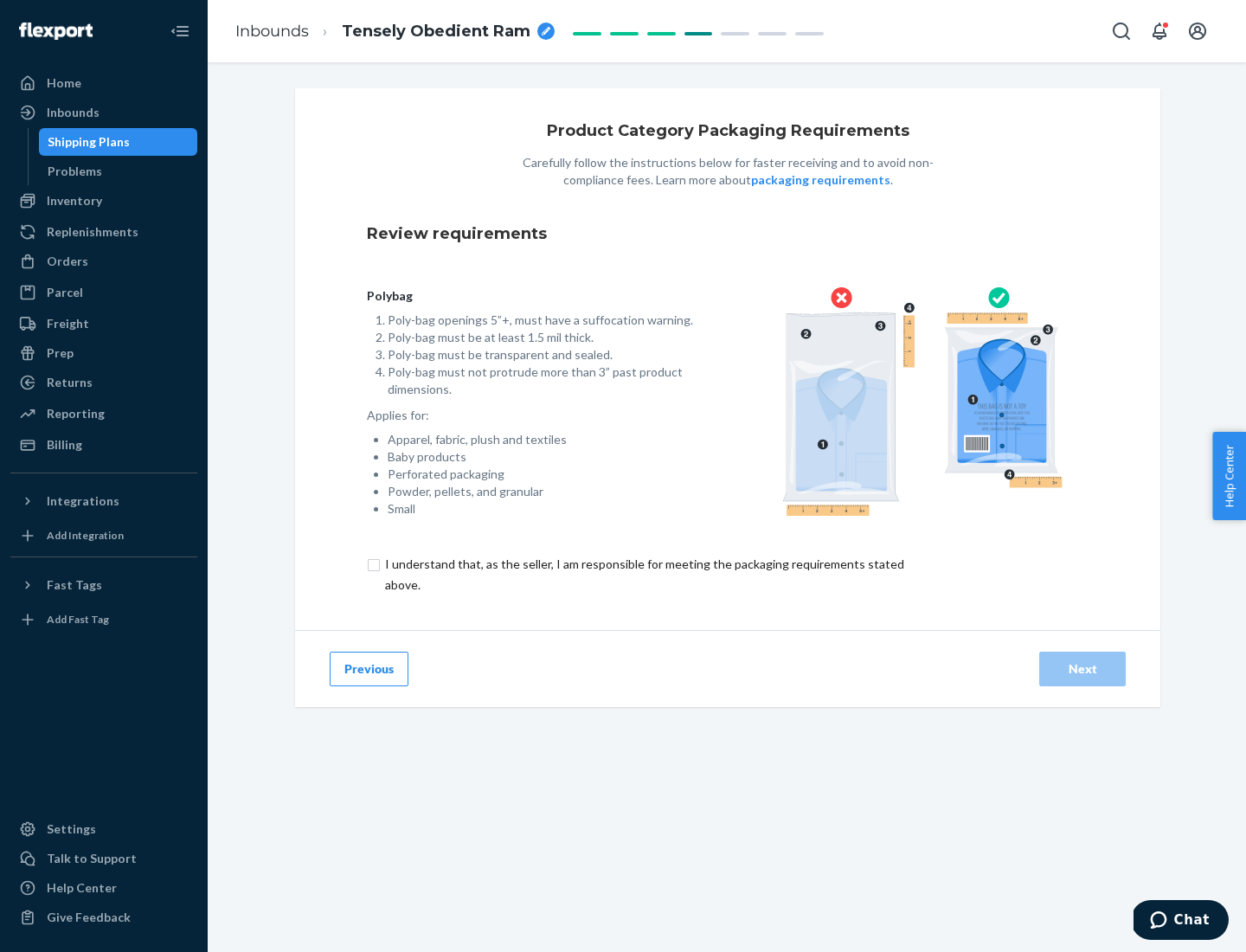
click at [643, 574] on input "checkbox" at bounding box center [655, 574] width 576 height 41
checkbox input "true"
click at [1083, 668] on div "Next" at bounding box center [1083, 669] width 58 height 17
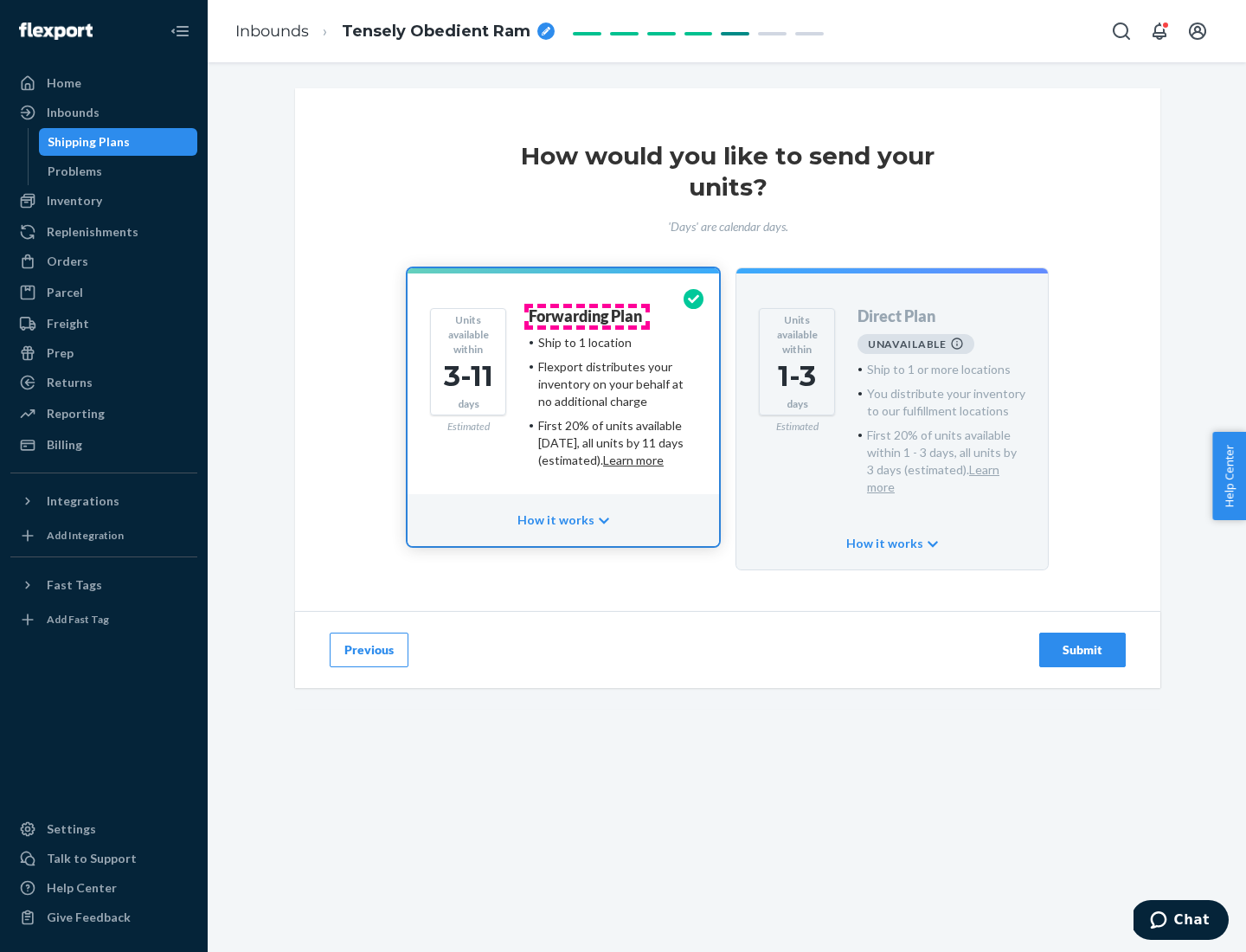
click at [587, 316] on h4 "Forwarding Plan" at bounding box center [586, 317] width 113 height 17
click at [1083, 641] on div "Submit" at bounding box center [1083, 650] width 58 height 17
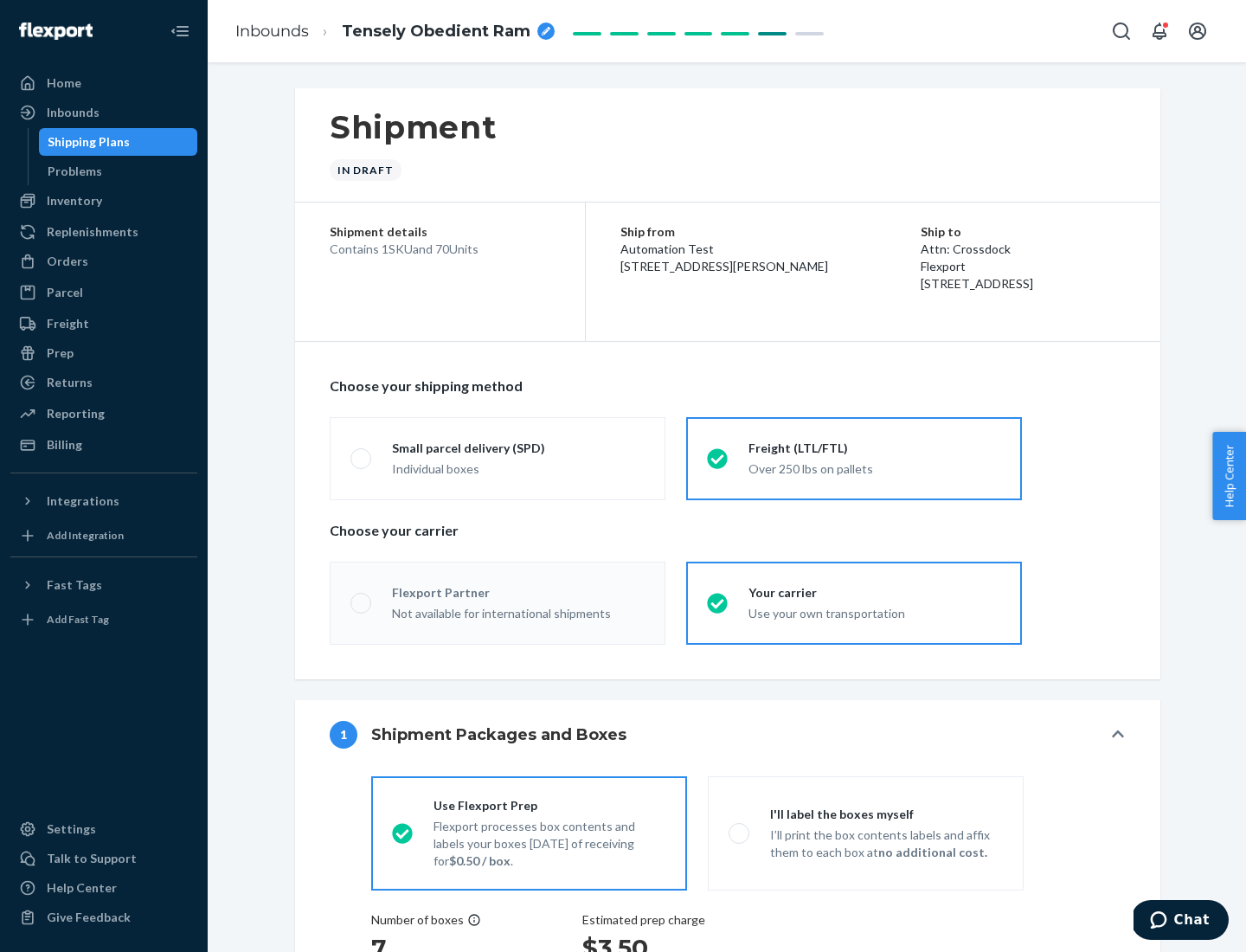
radio input "true"
radio input "false"
radio input "true"
radio input "false"
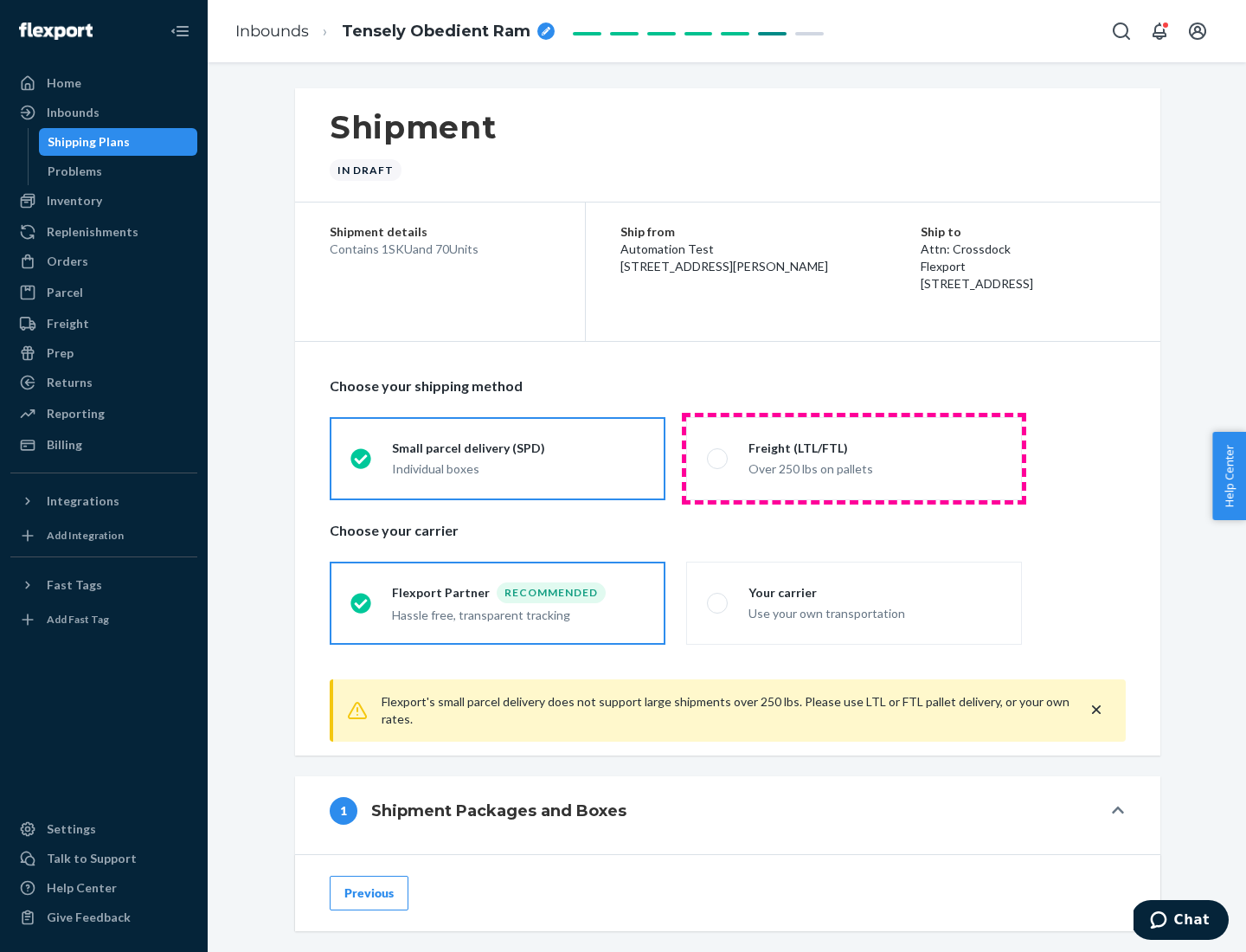
click at [854, 458] on div "Over 250 lbs on pallets" at bounding box center [875, 468] width 253 height 21
click at [719, 458] on input "Freight (LTL/FTL) Over 250 lbs on pallets" at bounding box center [713, 458] width 12 height 12
radio input "true"
radio input "false"
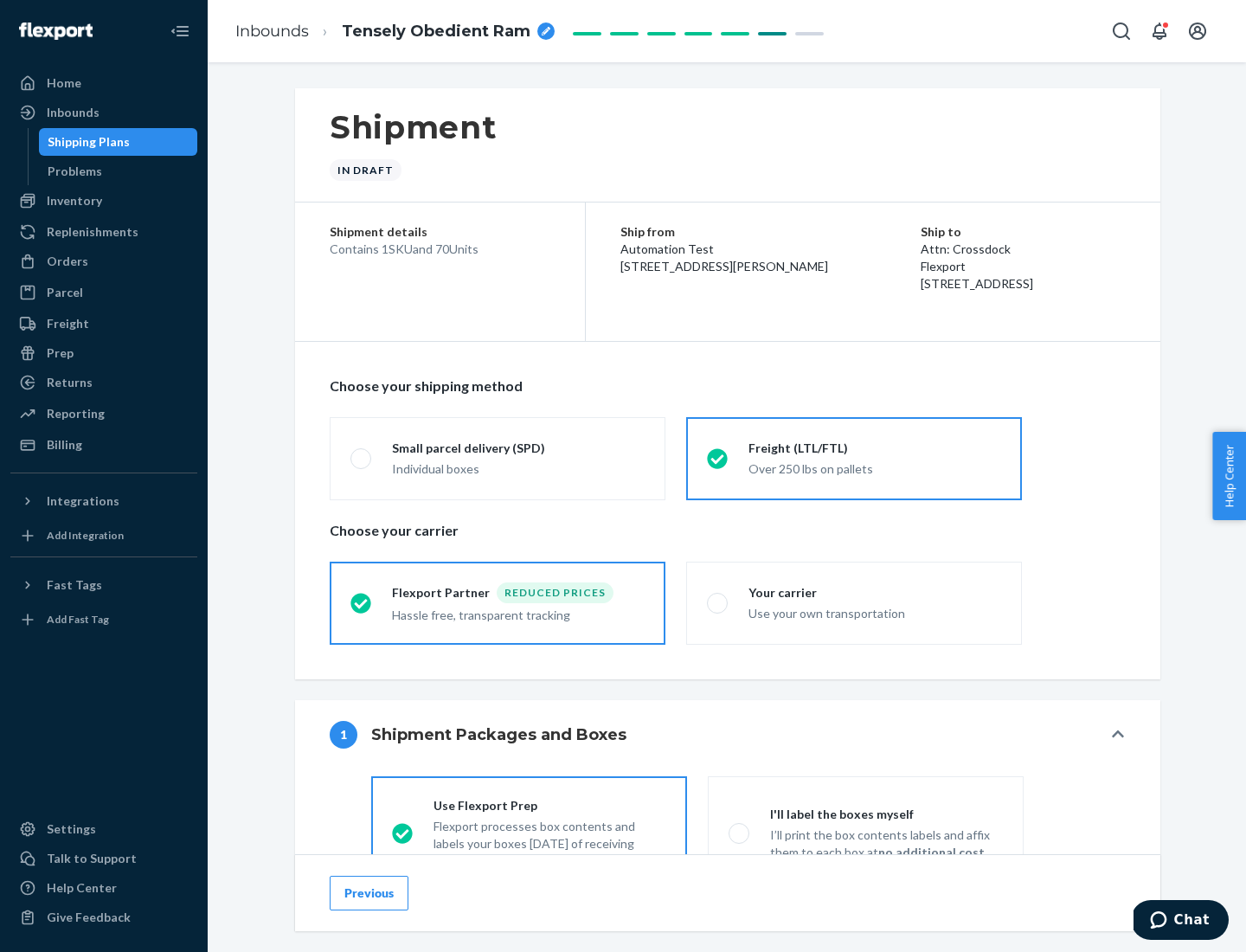
scroll to position [96, 0]
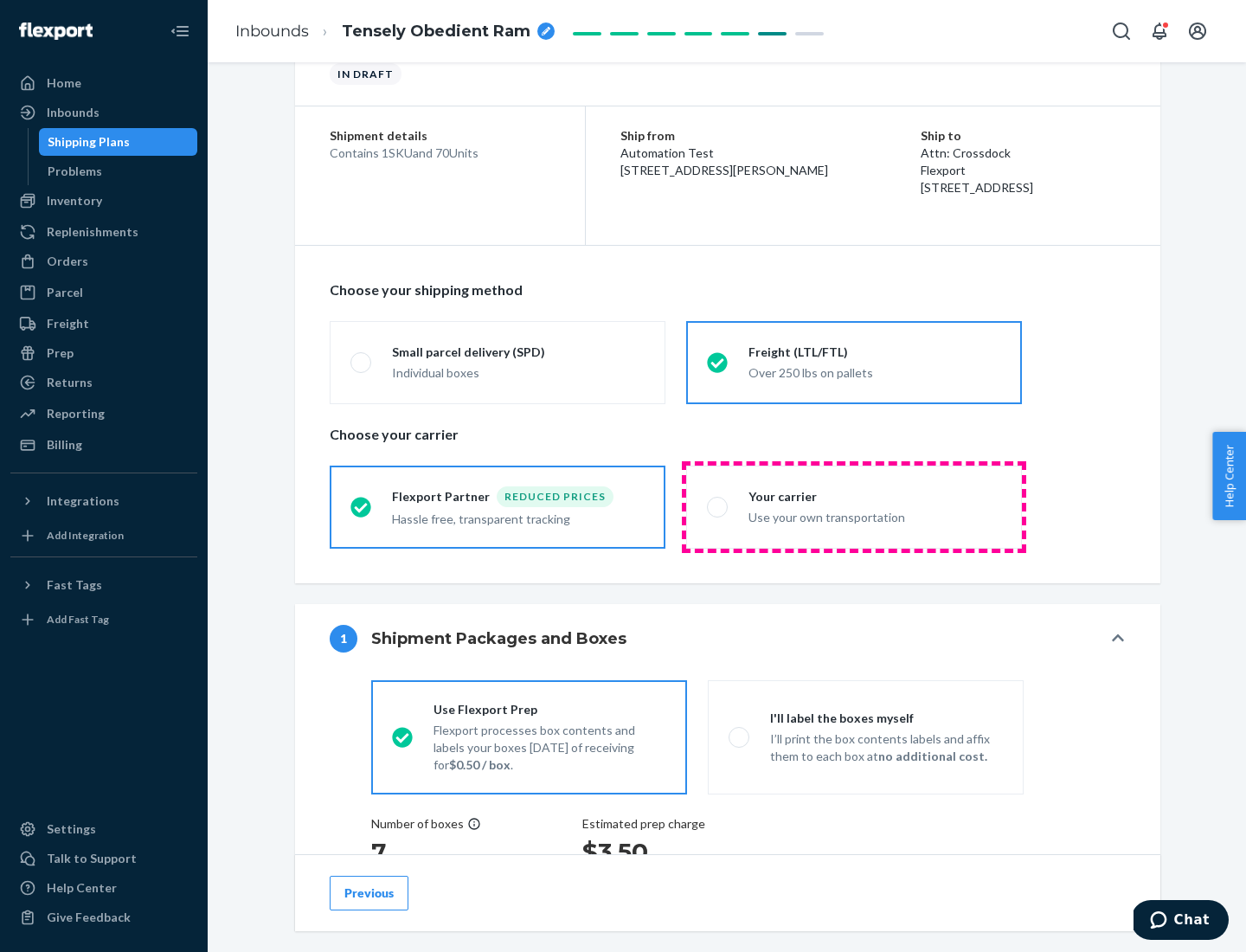
click at [854, 506] on div "Use your own transportation" at bounding box center [875, 516] width 253 height 21
click at [719, 506] on input "Your carrier Use your own transportation" at bounding box center [713, 507] width 12 height 12
radio input "true"
radio input "false"
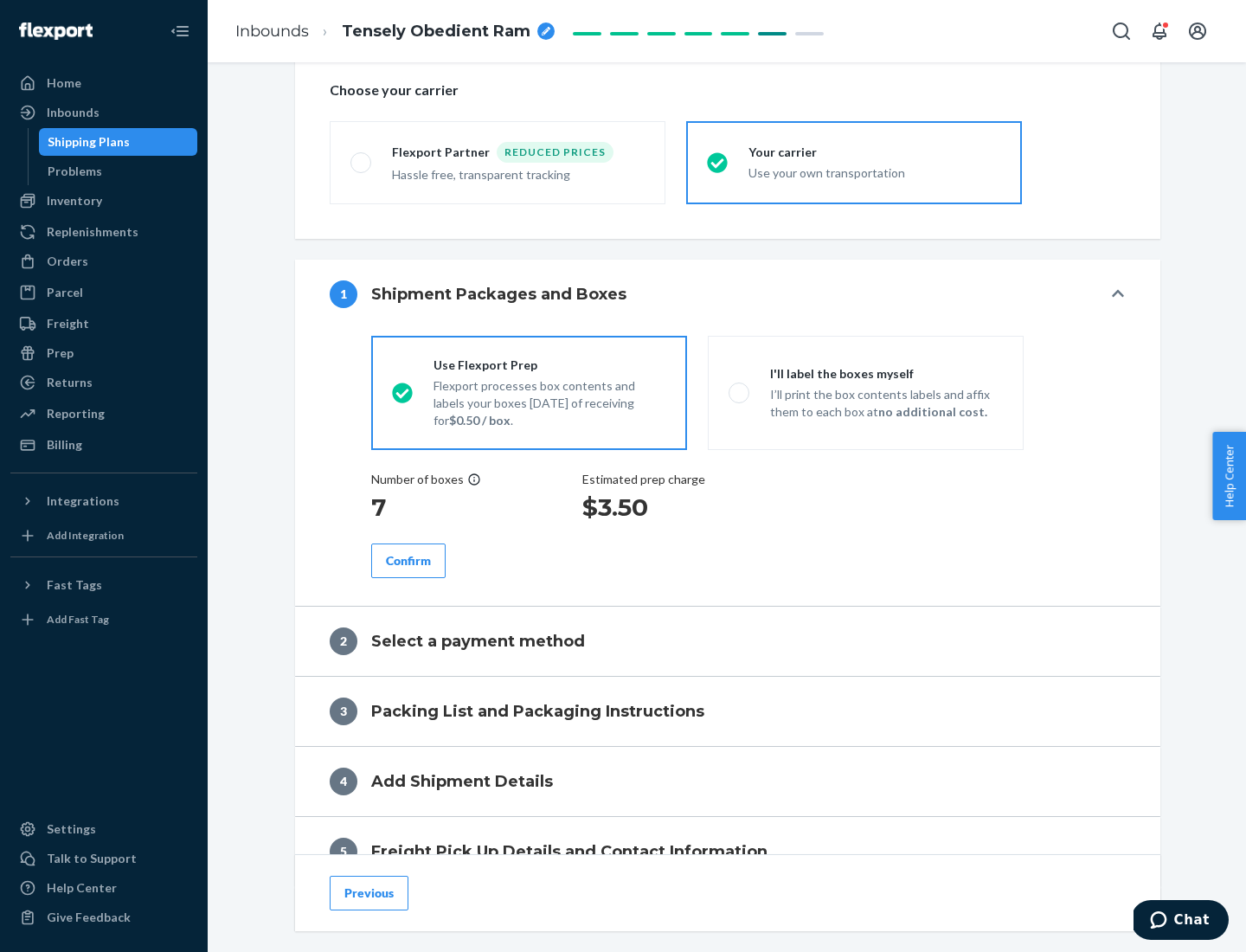
scroll to position [326, 0]
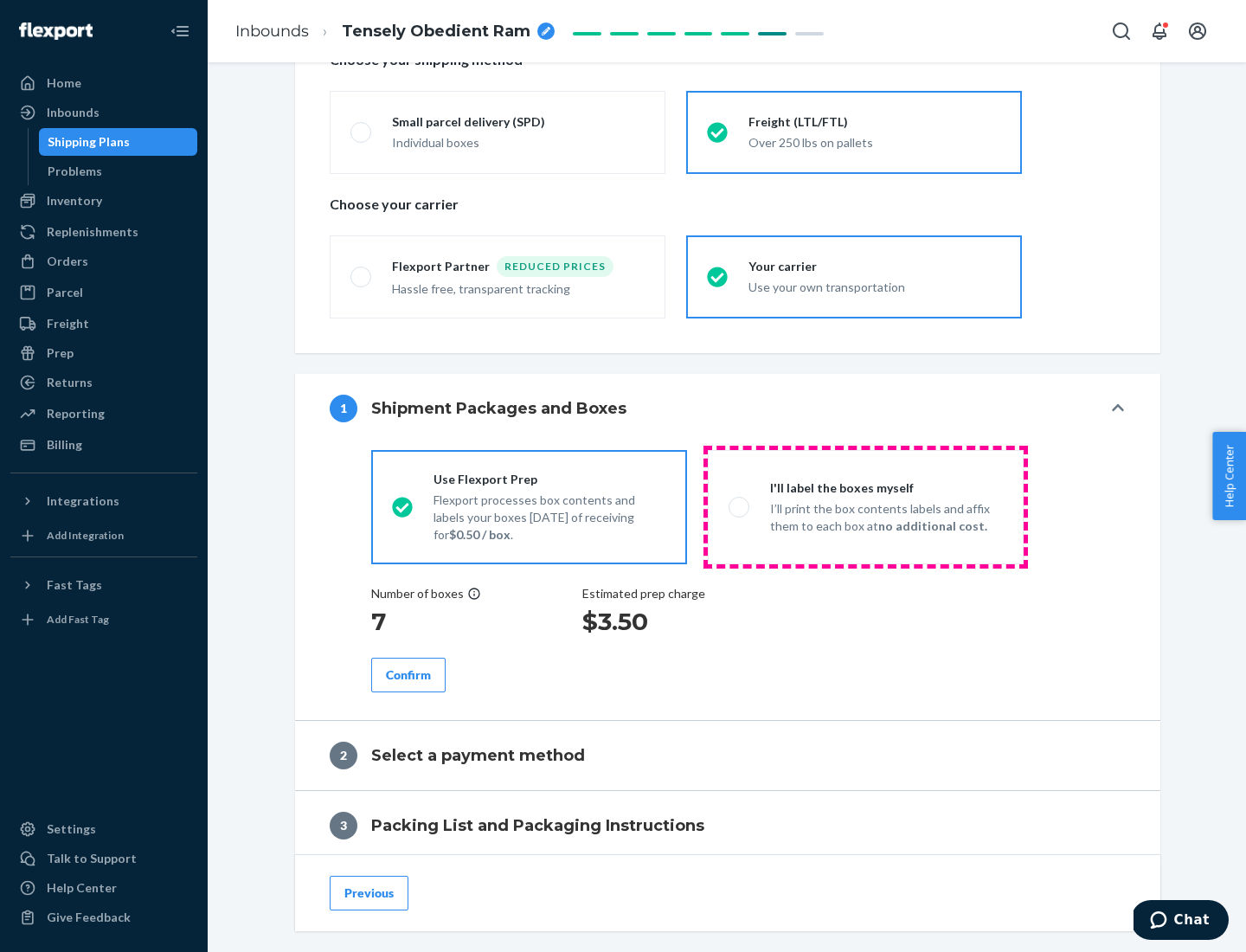
click at [865, 506] on p "I’ll print the box contents labels and affix them to each box at no additional …" at bounding box center [887, 518] width 233 height 35
click at [740, 506] on input "I'll label the boxes myself I’ll print the box contents labels and affix them t…" at bounding box center [734, 507] width 12 height 12
radio input "true"
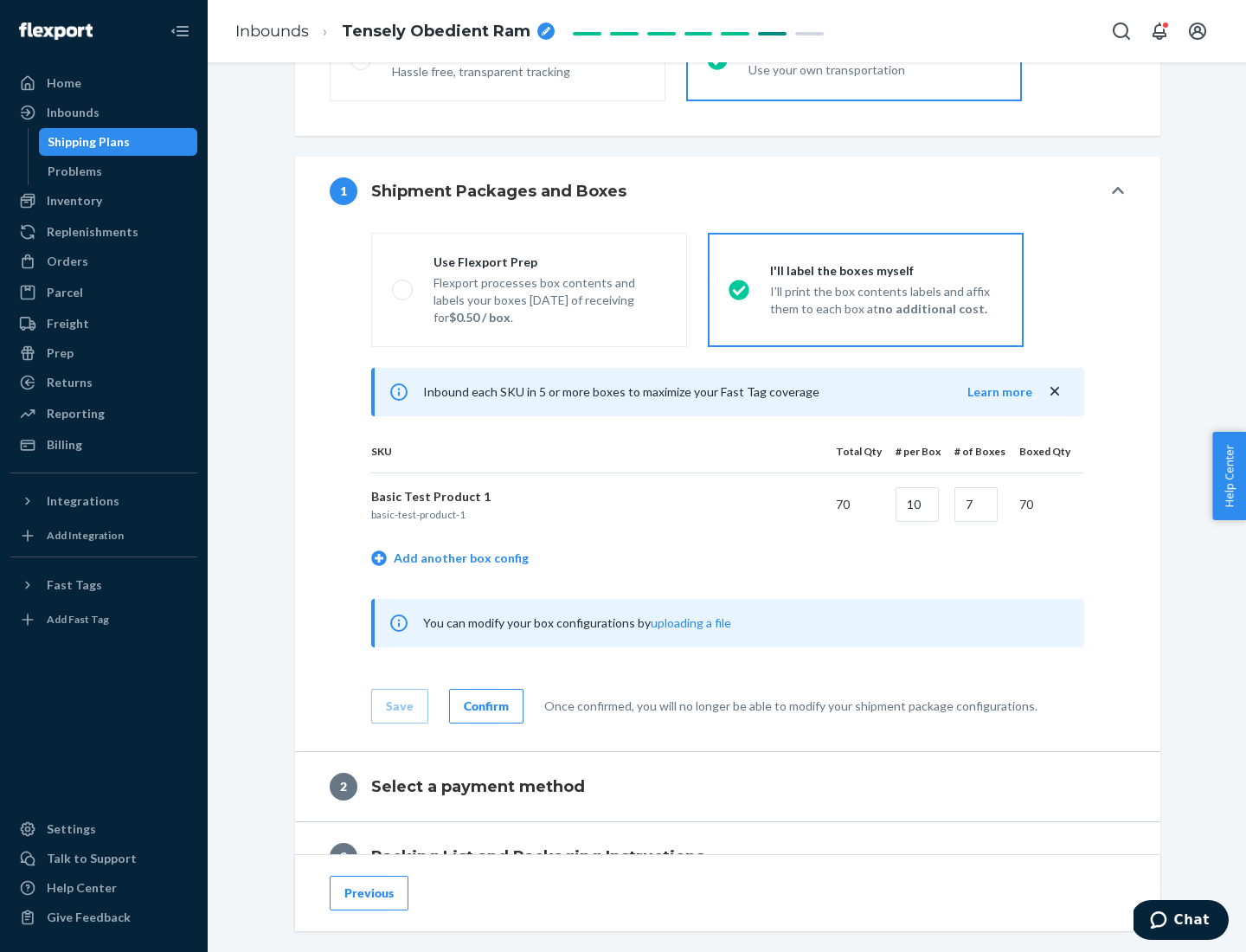
scroll to position [299, 0]
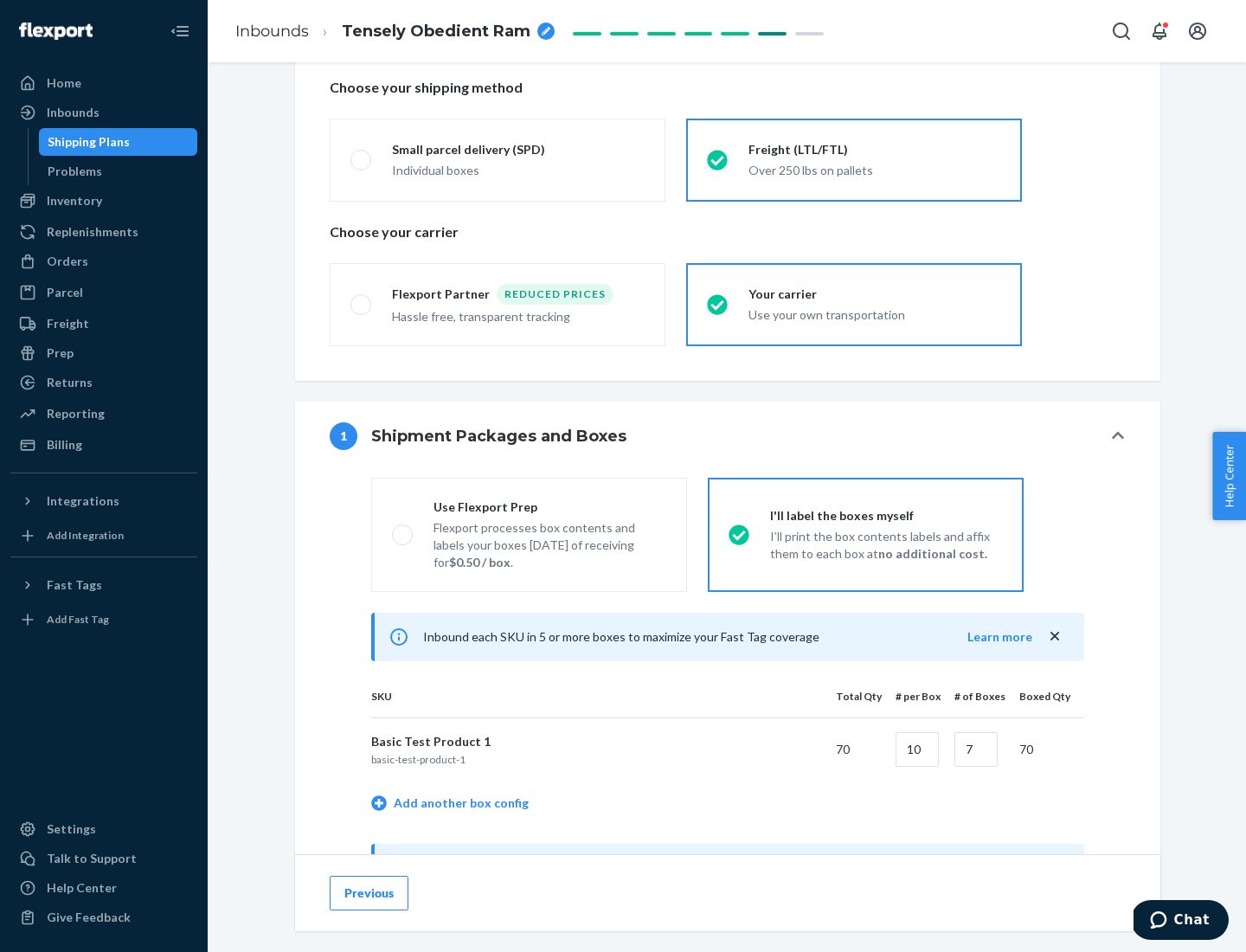
click at [549, 506] on div "Use Flexport Prep" at bounding box center [549, 507] width 233 height 17
click at [404, 529] on input "Use Flexport Prep Flexport processes box contents and labels your boxes [DATE] …" at bounding box center [398, 535] width 12 height 12
radio input "true"
radio input "false"
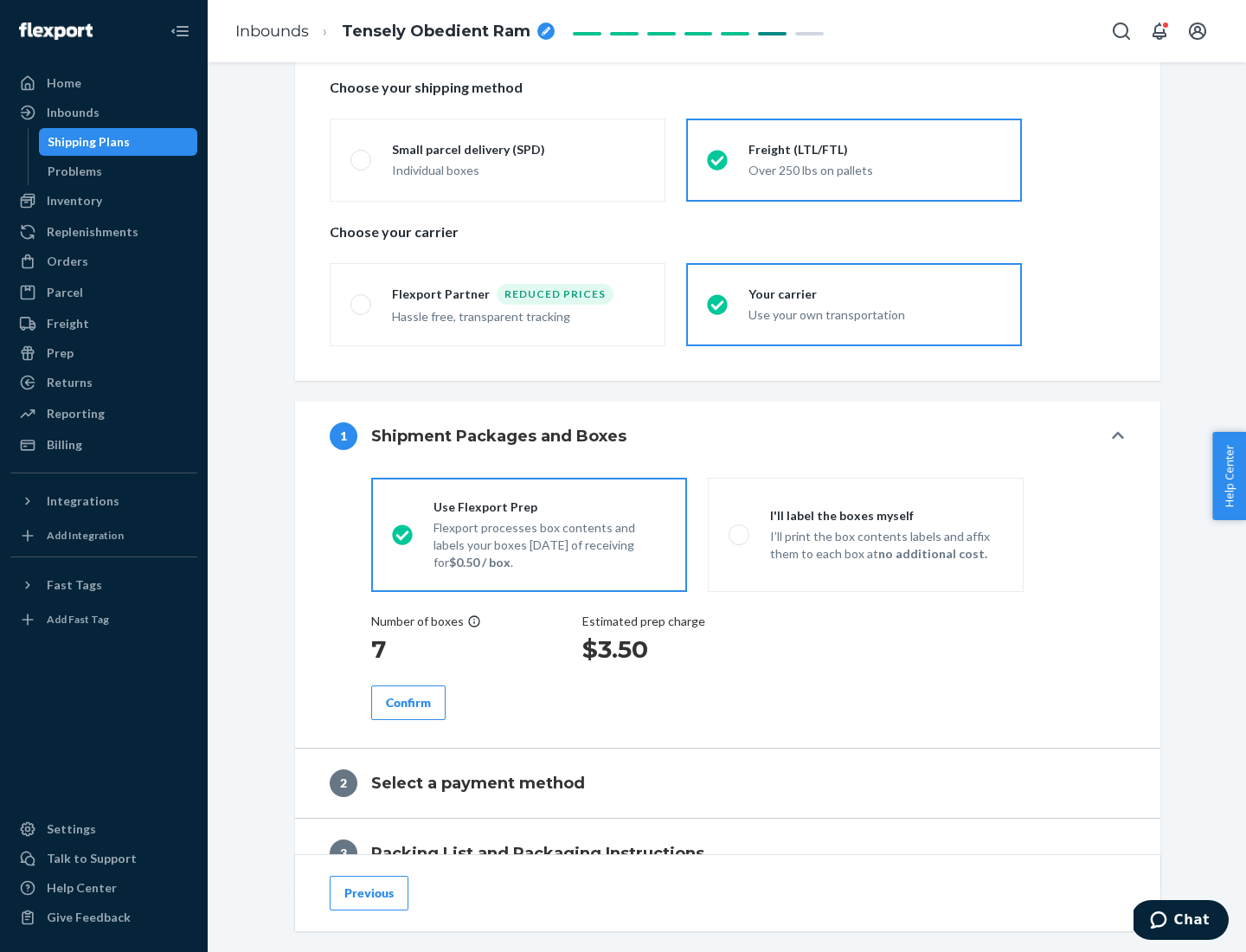
scroll to position [495, 0]
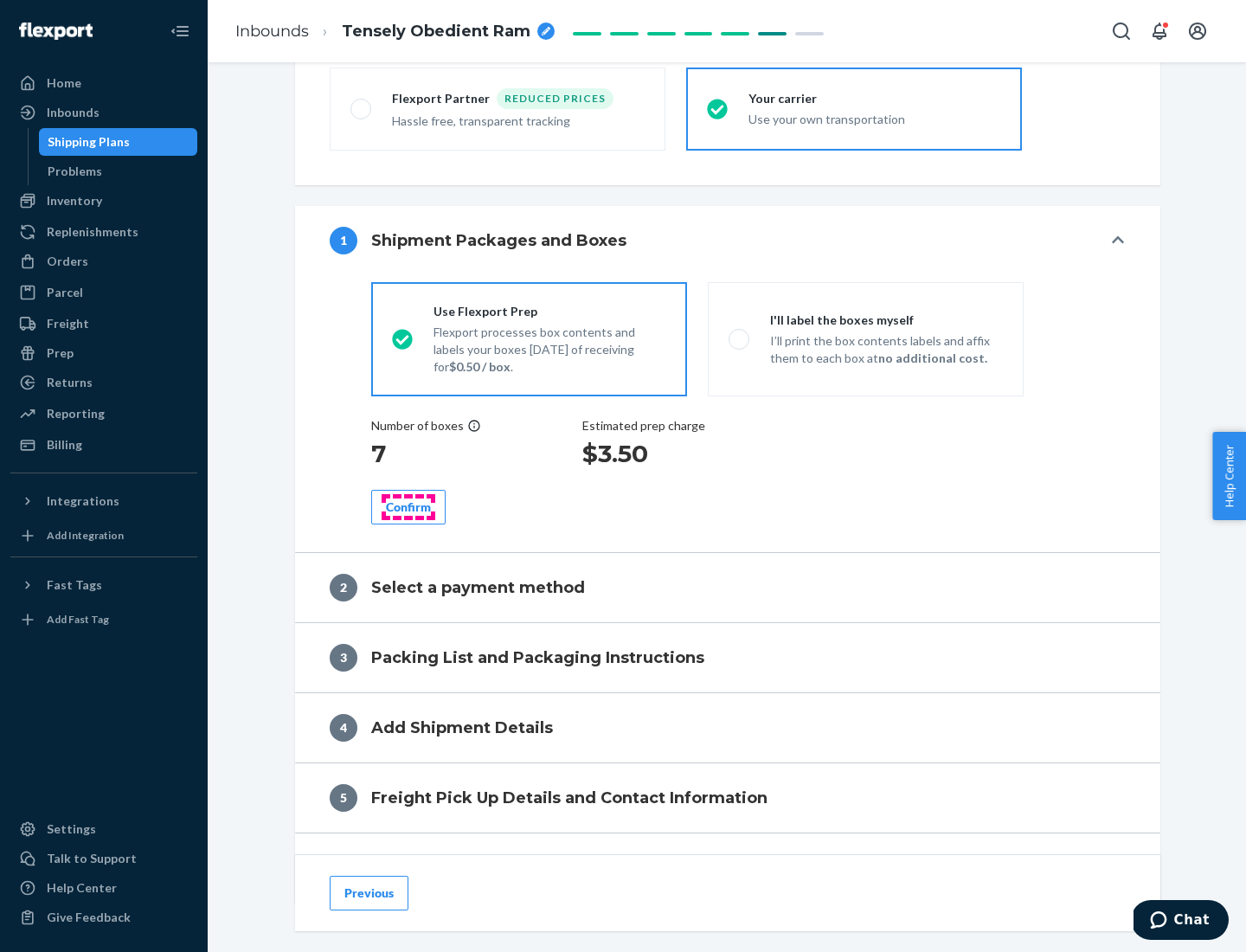
click at [408, 506] on div "Confirm" at bounding box center [408, 507] width 45 height 17
radio input "false"
